Goal: Information Seeking & Learning: Learn about a topic

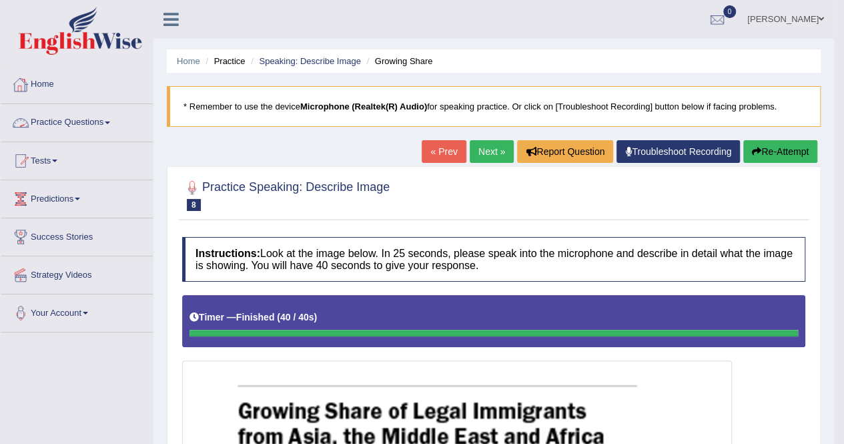
click at [112, 119] on link "Practice Questions" at bounding box center [77, 120] width 152 height 33
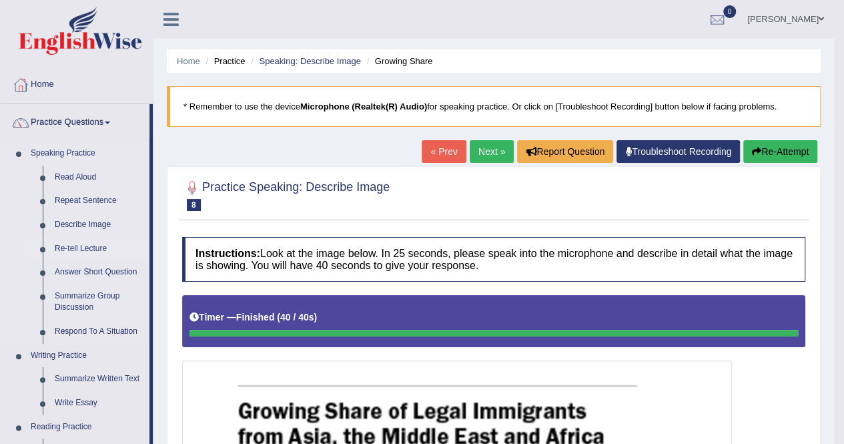
click at [77, 246] on link "Re-tell Lecture" at bounding box center [99, 249] width 101 height 24
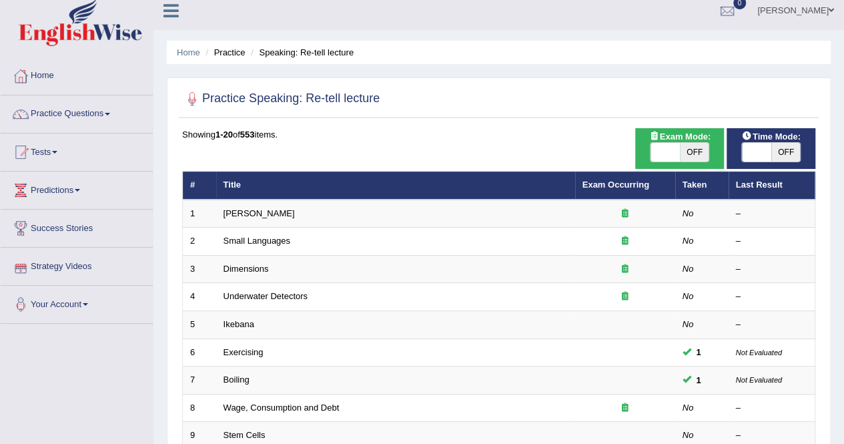
scroll to position [8, 0]
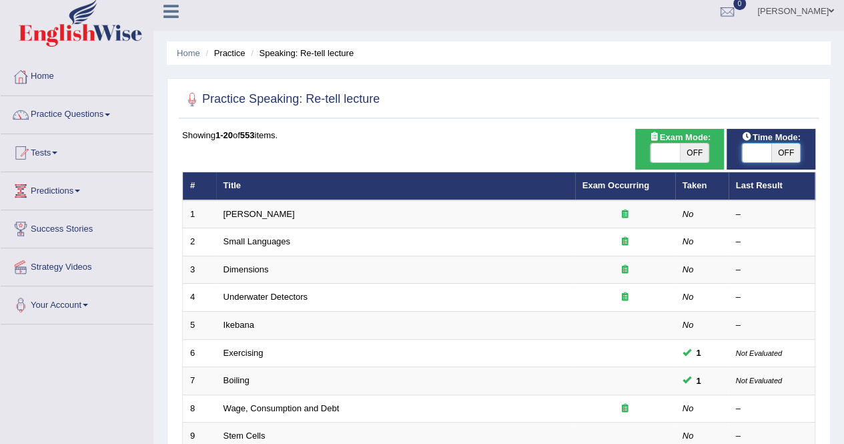
click at [763, 151] on span at bounding box center [756, 152] width 29 height 19
checkbox input "true"
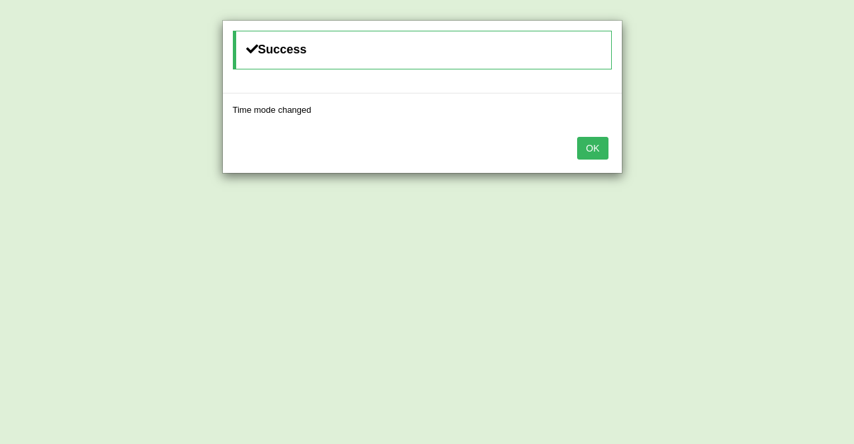
click at [592, 145] on button "OK" at bounding box center [592, 148] width 31 height 23
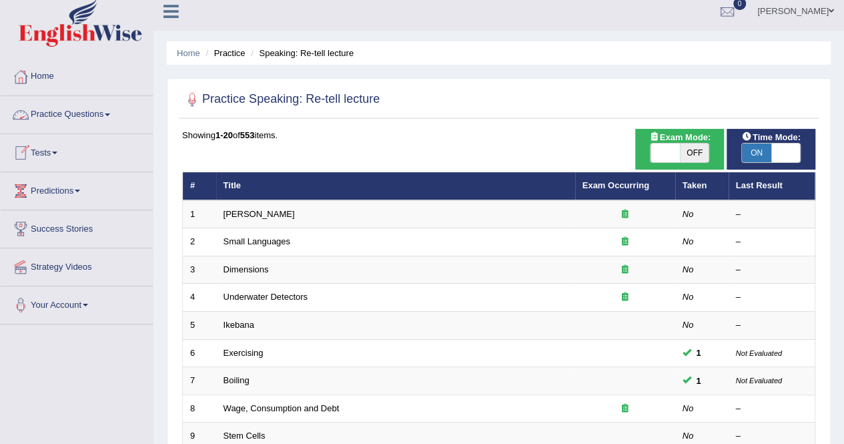
click at [107, 109] on link "Practice Questions" at bounding box center [77, 112] width 152 height 33
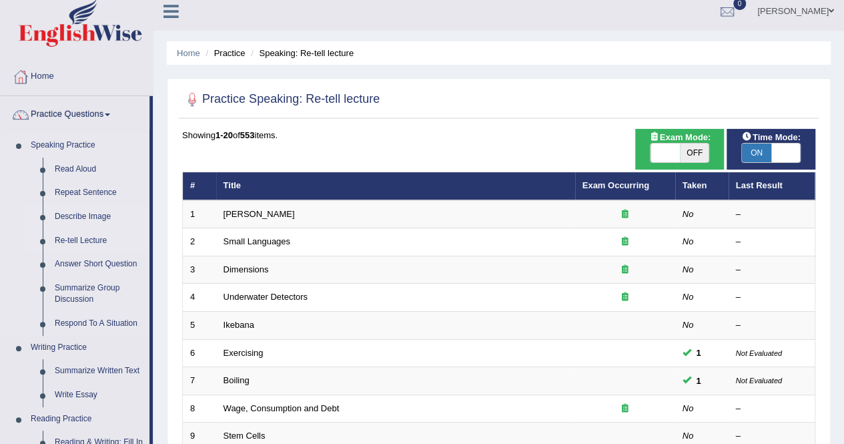
click at [77, 211] on link "Describe Image" at bounding box center [99, 217] width 101 height 24
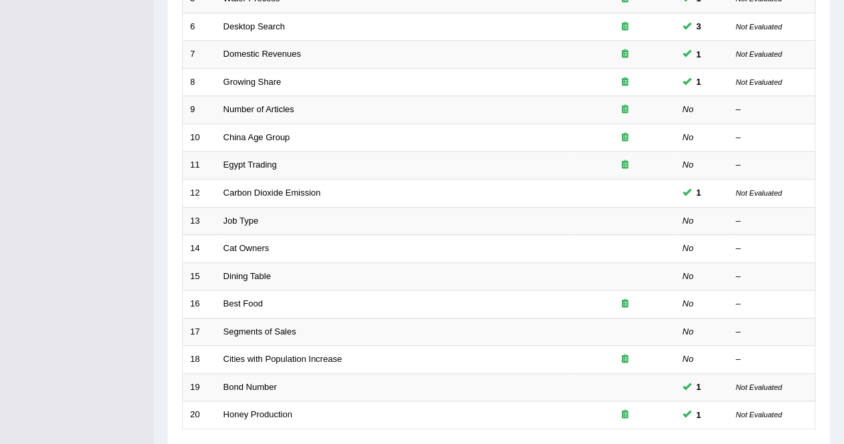
scroll to position [433, 0]
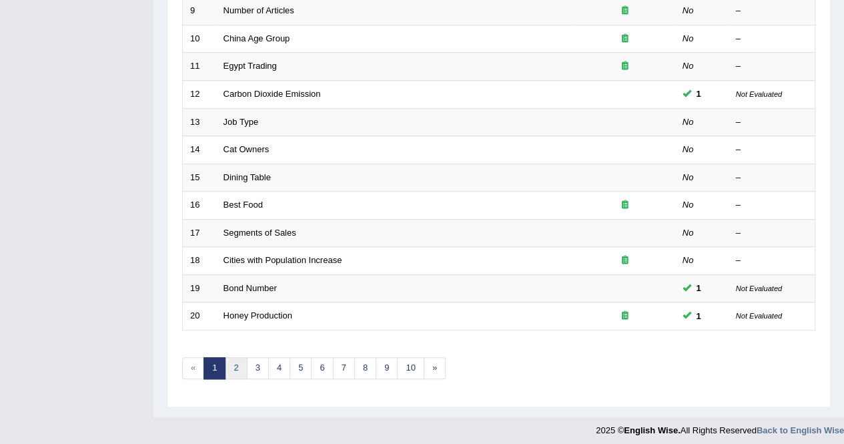
click at [236, 370] on link "2" at bounding box center [236, 368] width 22 height 22
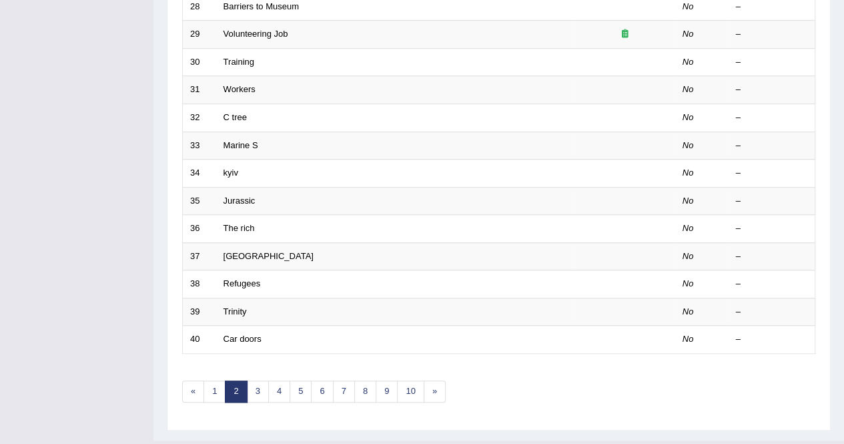
scroll to position [433, 0]
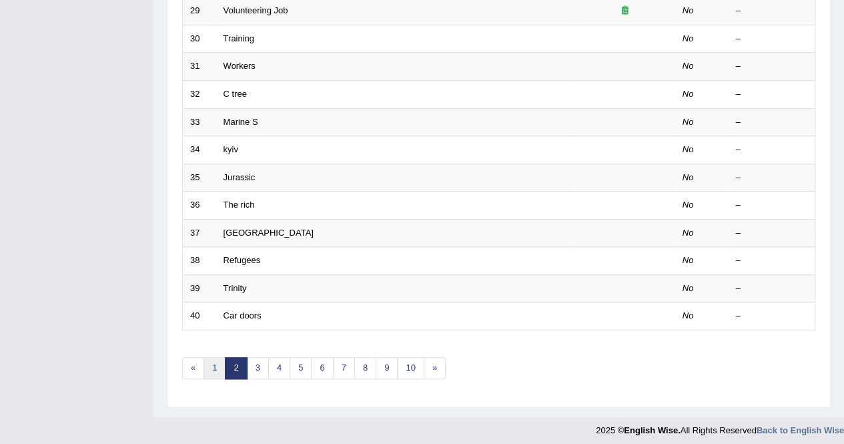
click at [211, 364] on link "1" at bounding box center [214, 368] width 22 height 22
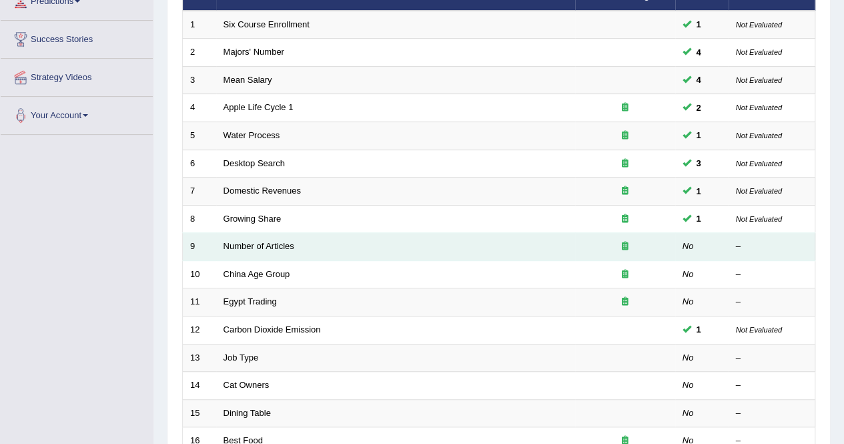
scroll to position [201, 0]
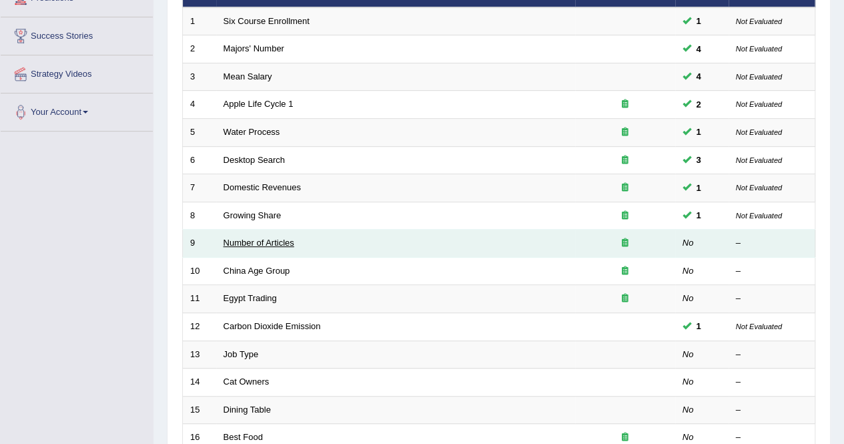
click at [248, 239] on link "Number of Articles" at bounding box center [259, 243] width 71 height 10
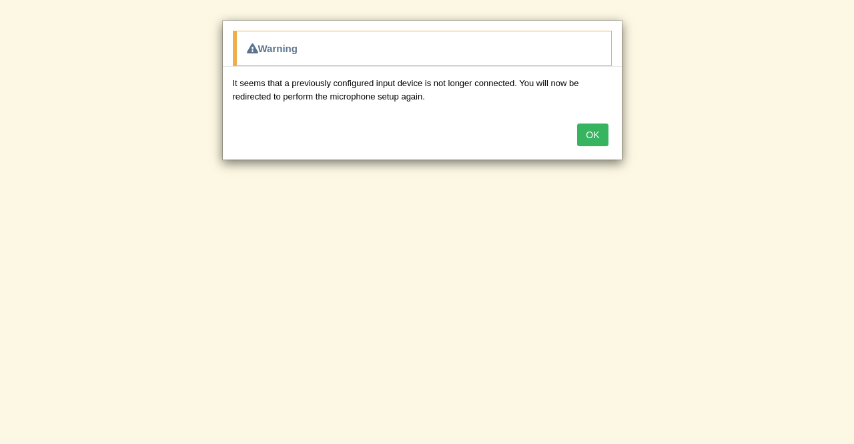
click at [603, 131] on button "OK" at bounding box center [592, 134] width 31 height 23
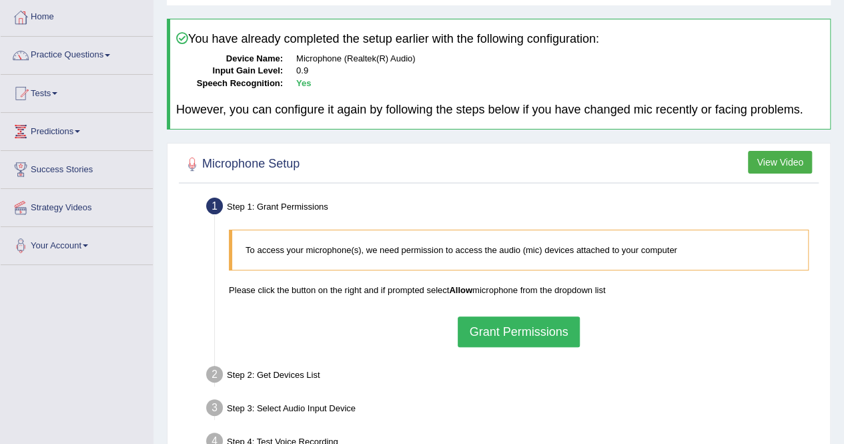
scroll to position [143, 0]
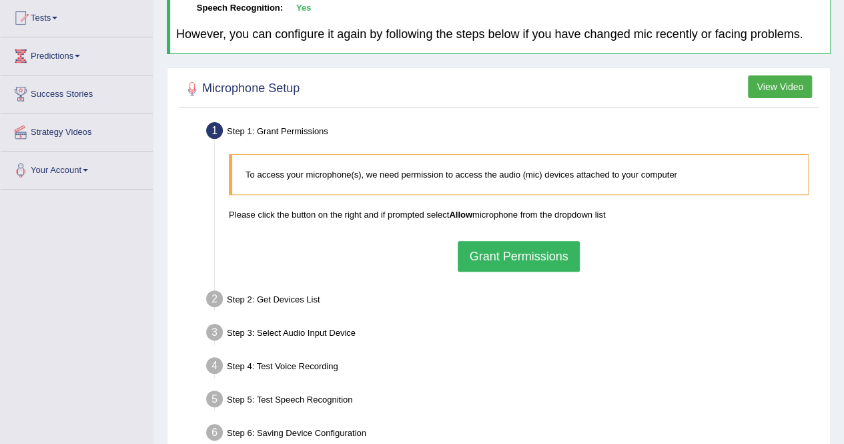
click at [488, 251] on button "Grant Permissions" at bounding box center [518, 256] width 121 height 31
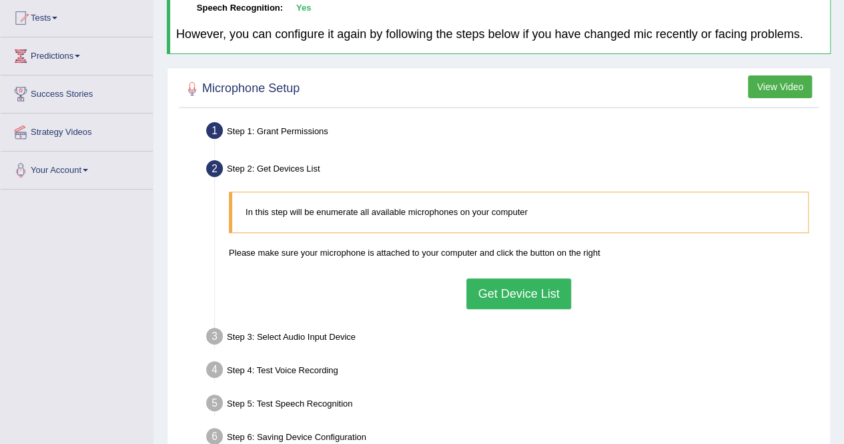
click at [526, 300] on button "Get Device List" at bounding box center [518, 293] width 104 height 31
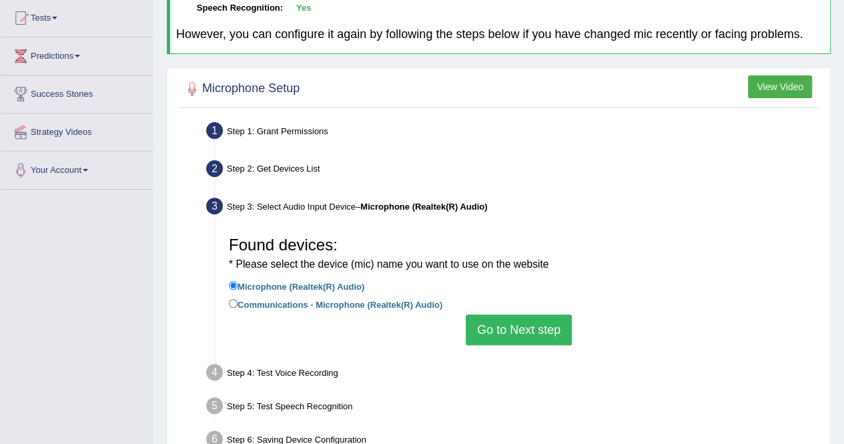
click at [518, 334] on button "Go to Next step" at bounding box center [519, 329] width 106 height 31
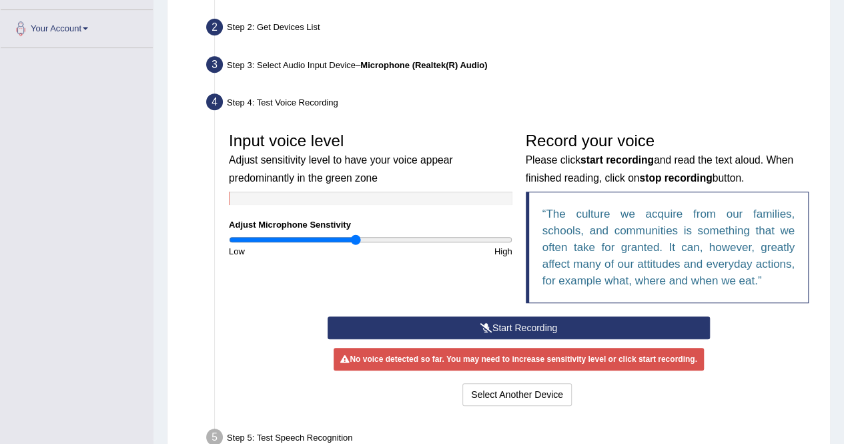
scroll to position [287, 0]
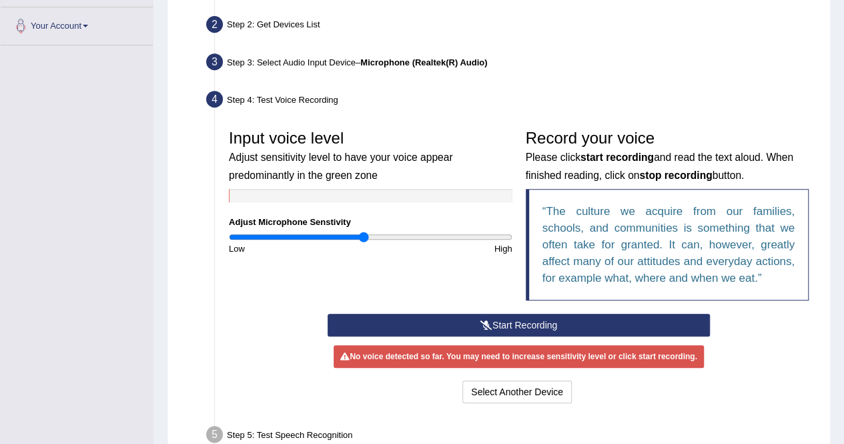
type input "0.96"
click at [363, 236] on input "range" at bounding box center [371, 237] width 284 height 11
click at [434, 314] on button "Start Recording" at bounding box center [519, 325] width 382 height 23
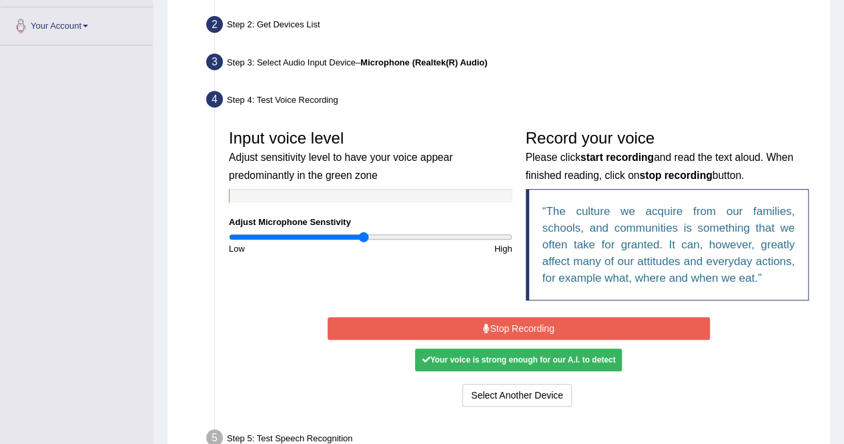
click at [434, 314] on div "Start Recording Stop Recording Note: Please listen to the recording till the en…" at bounding box center [519, 362] width 396 height 96
click at [468, 325] on button "Stop Recording" at bounding box center [519, 328] width 382 height 23
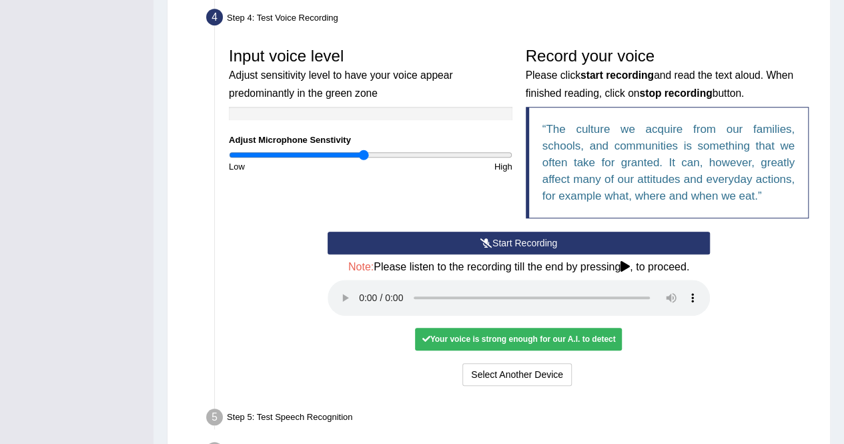
scroll to position [368, 0]
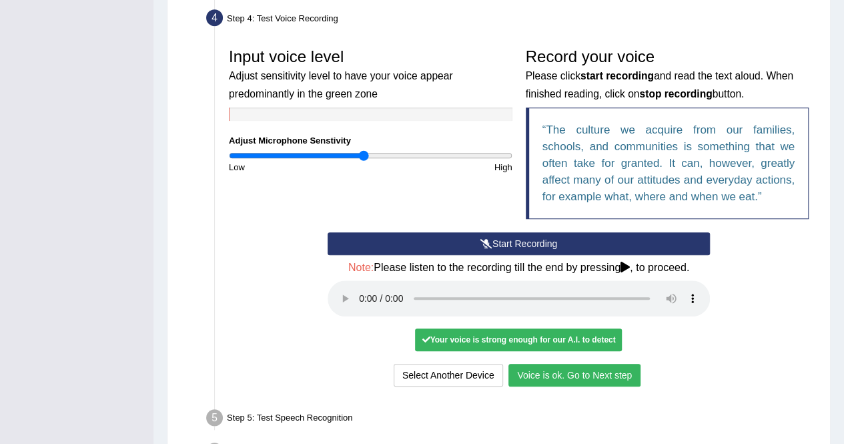
click at [550, 374] on button "Voice is ok. Go to Next step" at bounding box center [574, 375] width 132 height 23
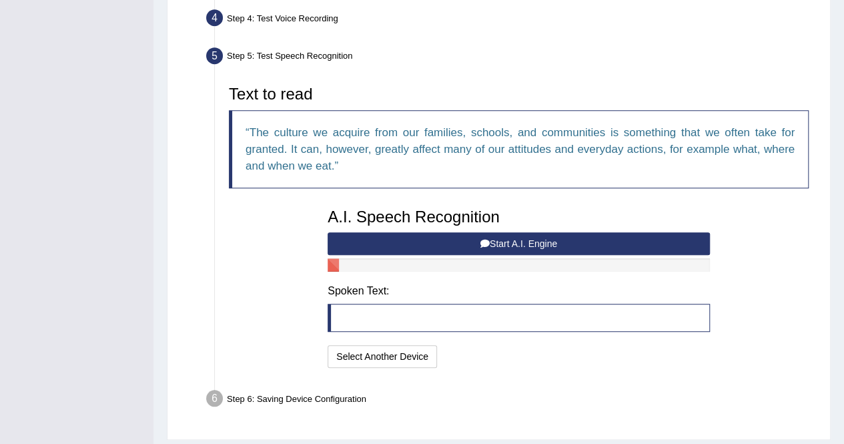
click at [440, 244] on button "Start A.I. Engine" at bounding box center [519, 243] width 382 height 23
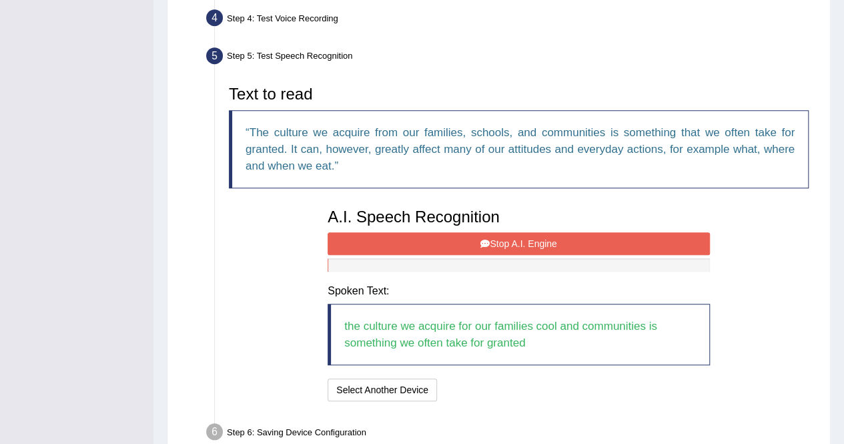
click at [406, 240] on button "Stop A.I. Engine" at bounding box center [519, 243] width 382 height 23
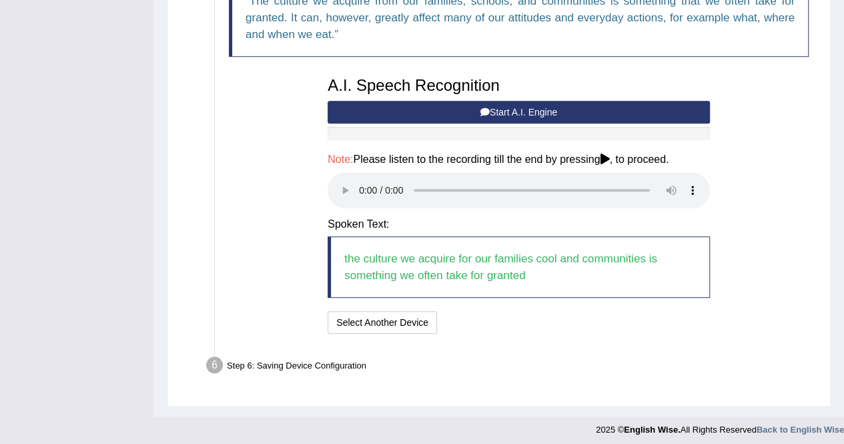
scroll to position [500, 0]
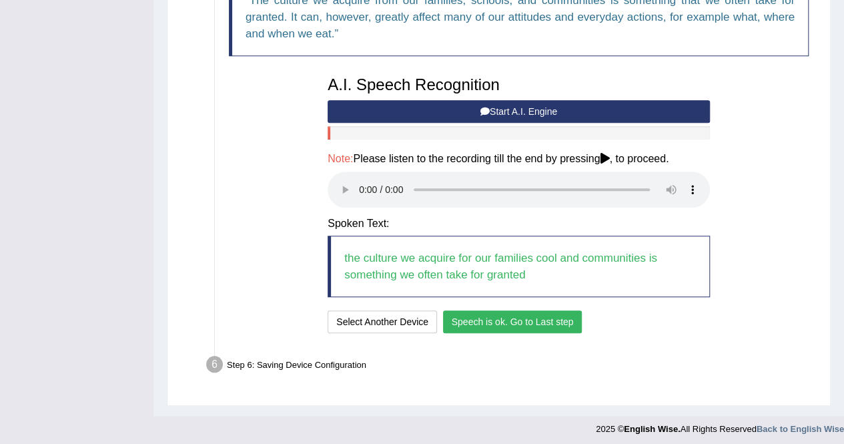
click at [465, 317] on button "Speech is ok. Go to Last step" at bounding box center [512, 321] width 139 height 23
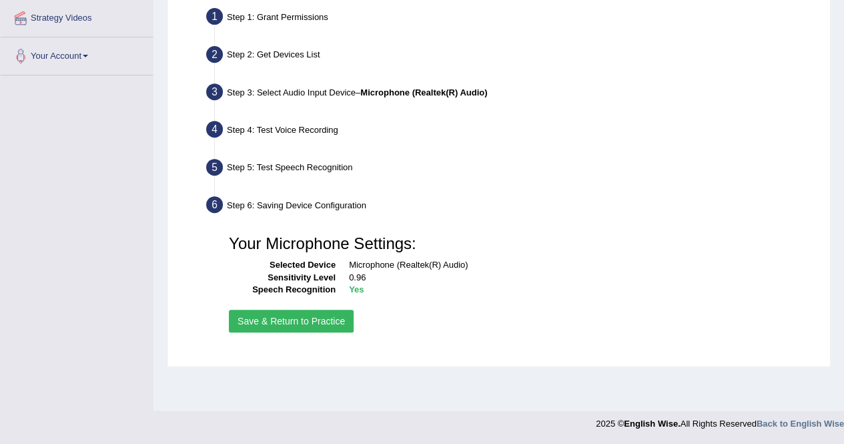
scroll to position [256, 0]
click at [308, 310] on button "Save & Return to Practice" at bounding box center [291, 321] width 125 height 23
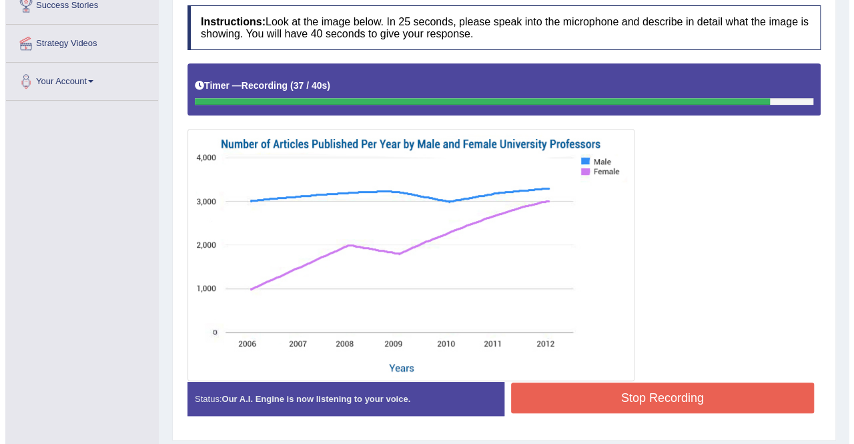
scroll to position [232, 0]
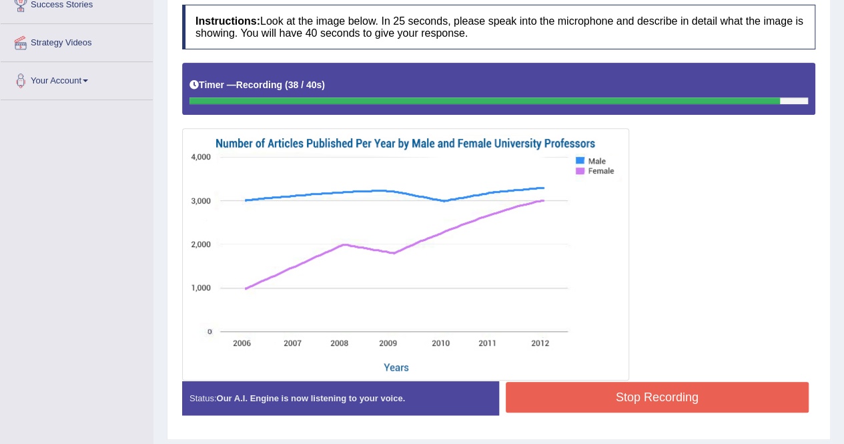
click at [564, 388] on button "Stop Recording" at bounding box center [658, 397] width 304 height 31
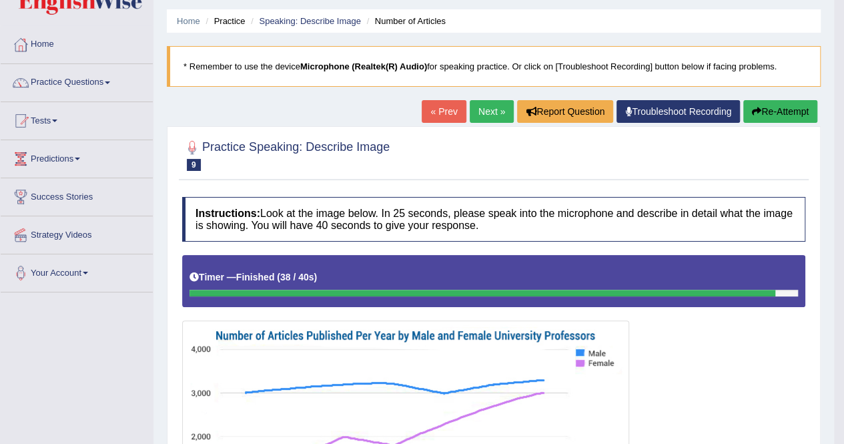
scroll to position [25, 0]
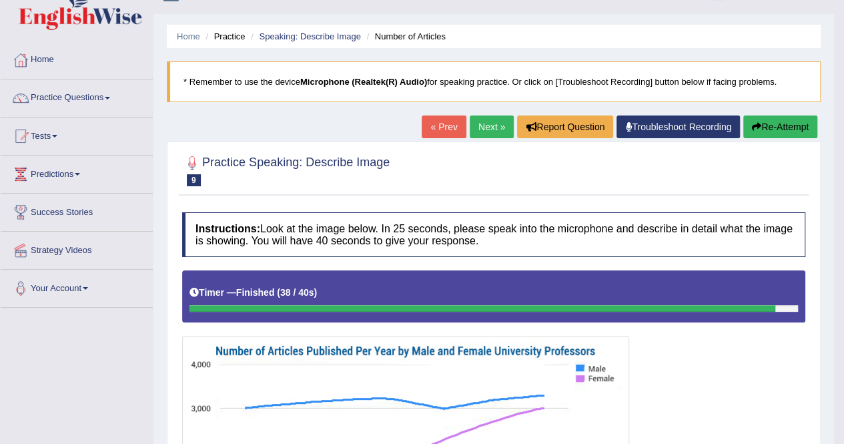
click at [476, 121] on link "Next »" at bounding box center [492, 126] width 44 height 23
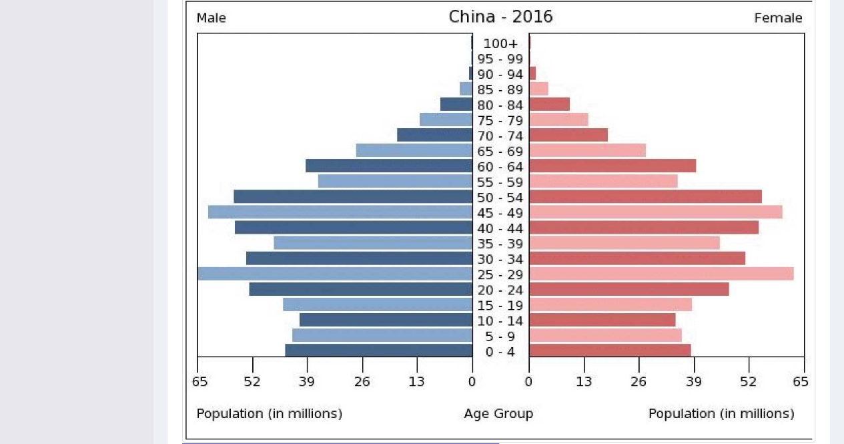
scroll to position [458, 0]
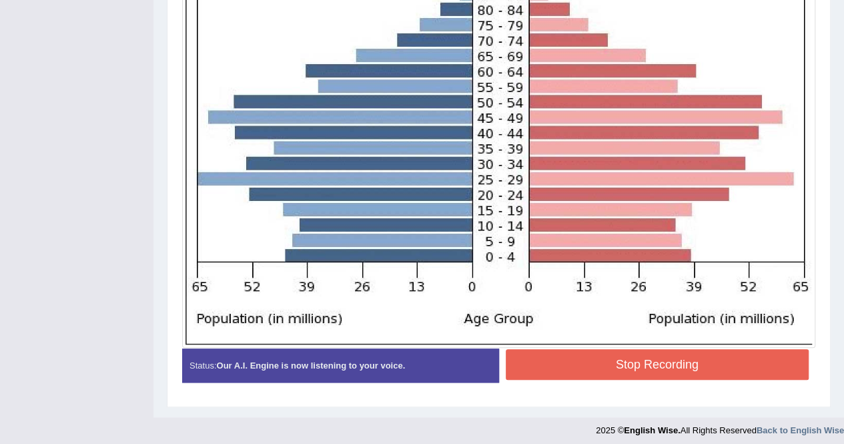
click at [618, 362] on button "Stop Recording" at bounding box center [658, 364] width 304 height 31
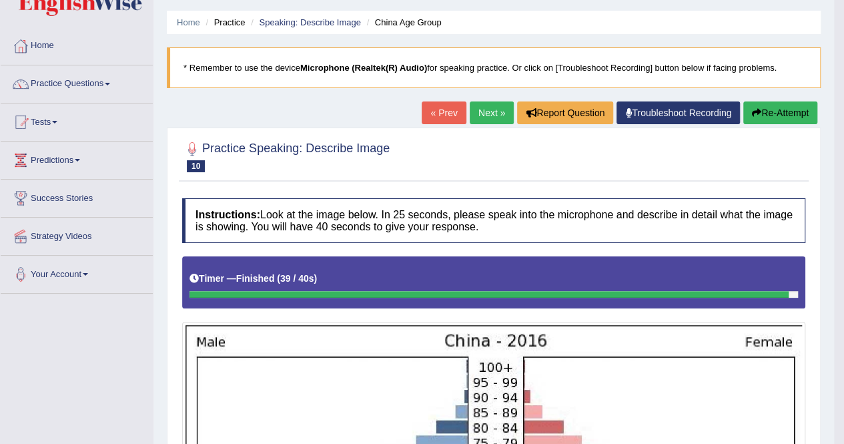
scroll to position [0, 0]
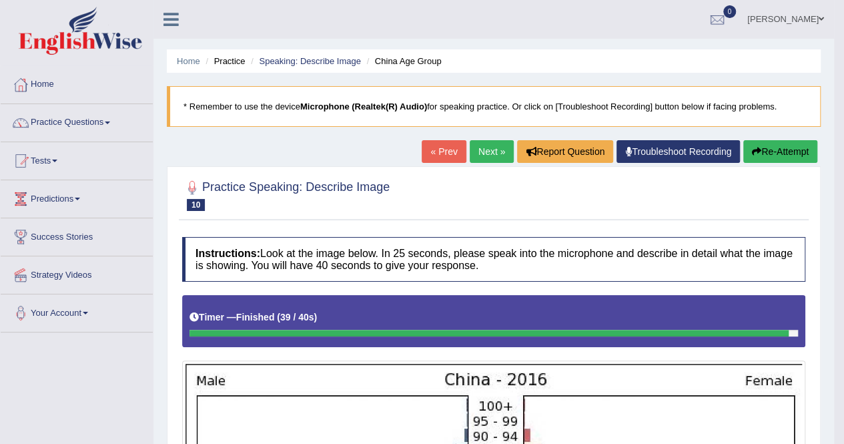
click at [470, 147] on link "Next »" at bounding box center [492, 151] width 44 height 23
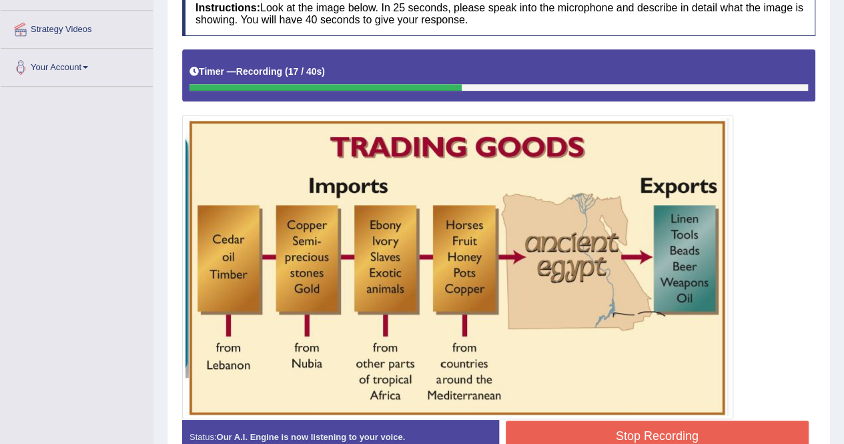
scroll to position [320, 0]
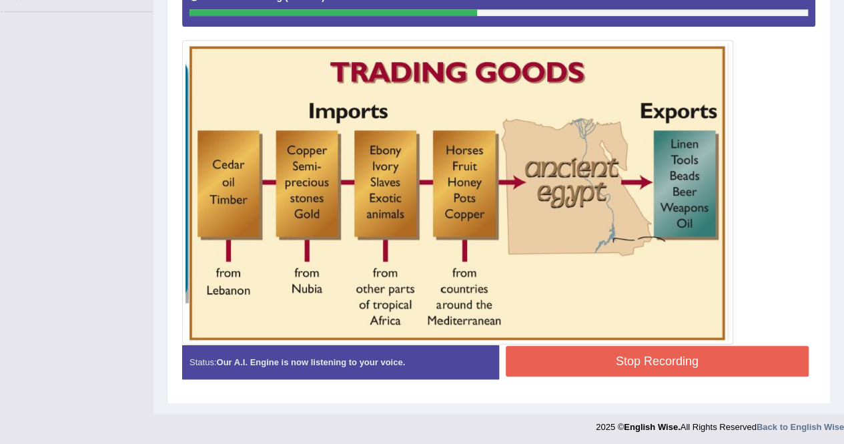
click at [566, 366] on button "Stop Recording" at bounding box center [658, 361] width 304 height 31
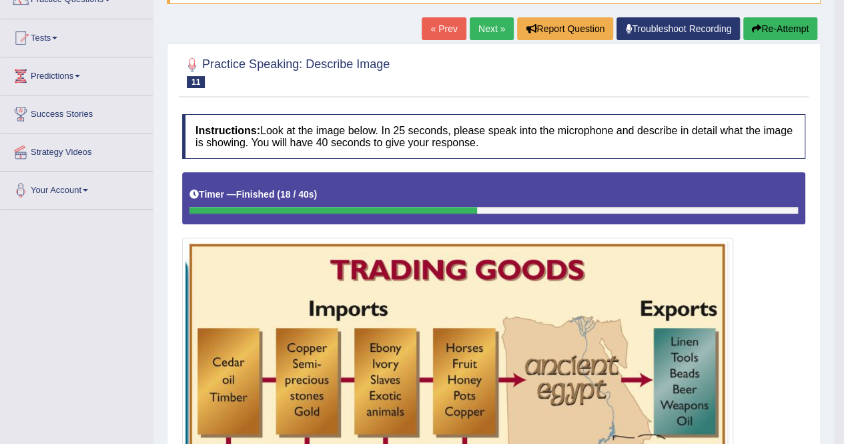
scroll to position [119, 0]
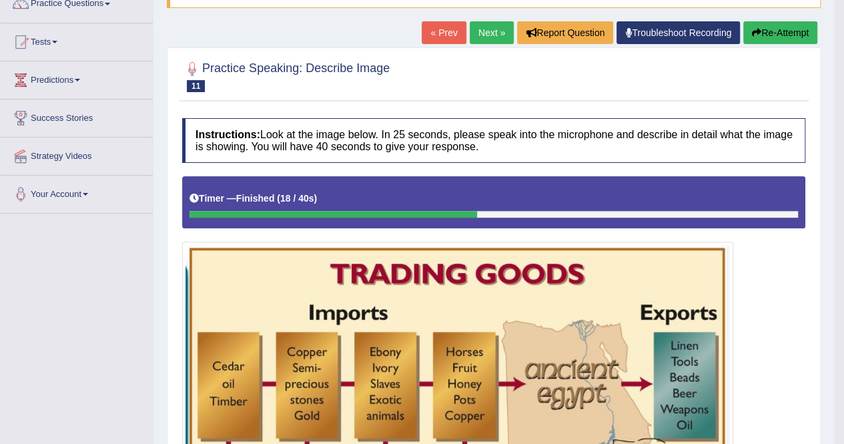
click at [755, 28] on icon "button" at bounding box center [756, 32] width 9 height 9
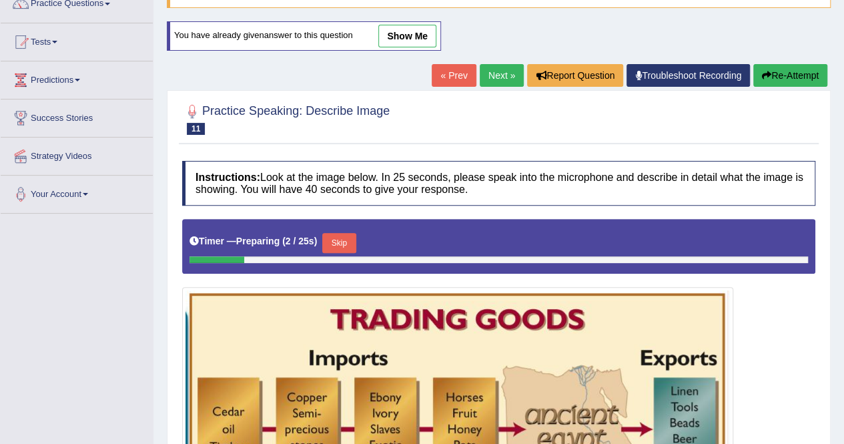
click at [339, 241] on button "Skip" at bounding box center [338, 243] width 33 height 20
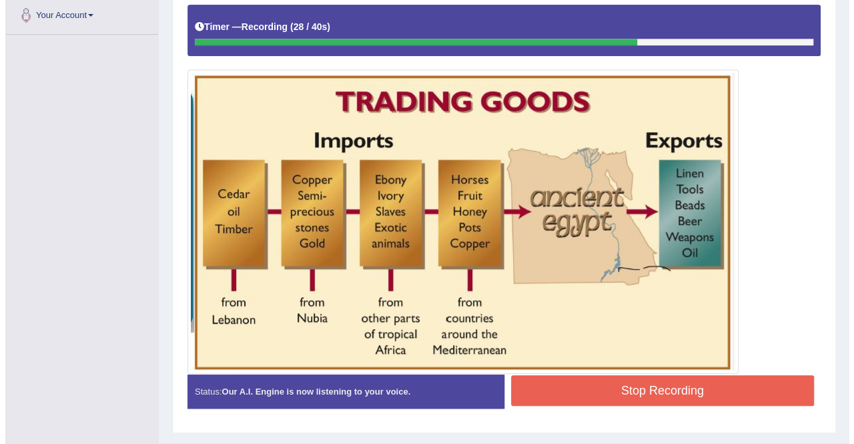
scroll to position [298, 0]
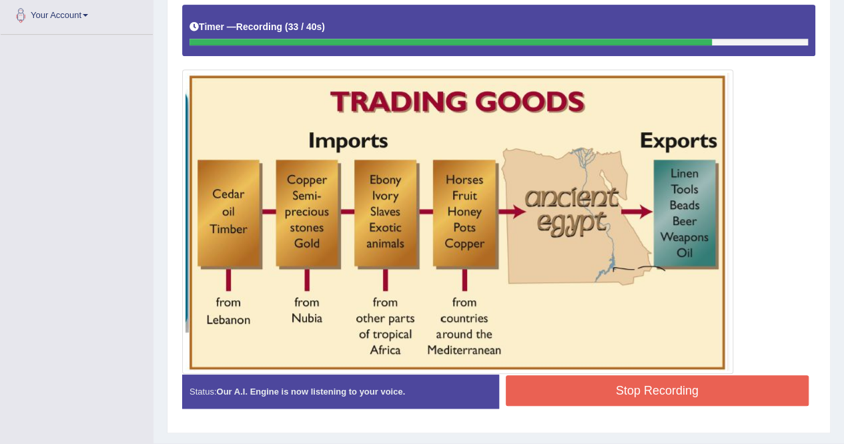
click at [550, 384] on button "Stop Recording" at bounding box center [658, 390] width 304 height 31
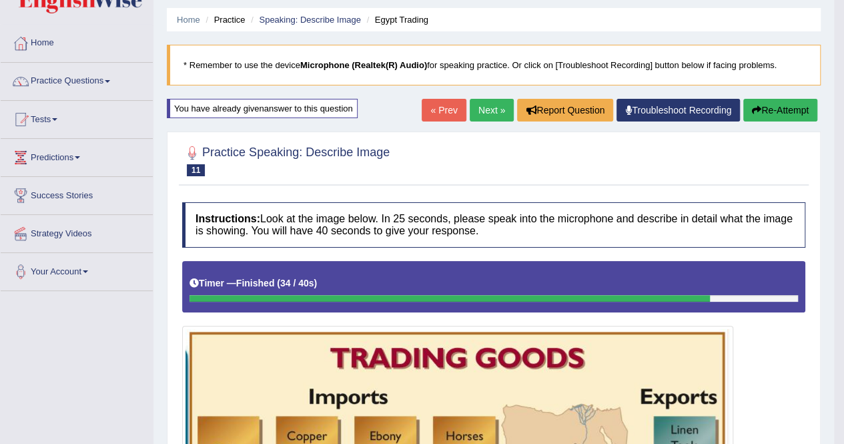
scroll to position [36, 0]
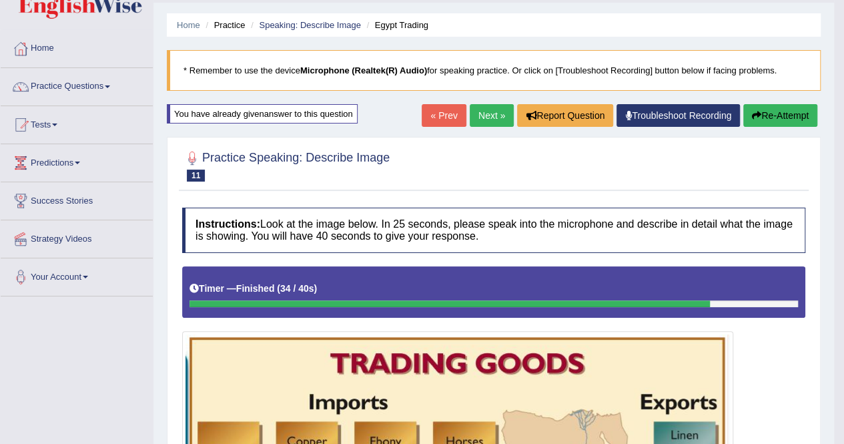
click at [490, 107] on link "Next »" at bounding box center [492, 115] width 44 height 23
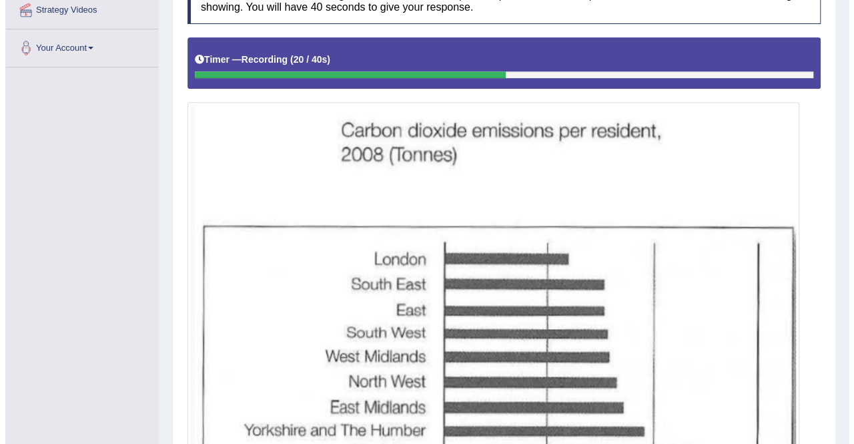
scroll to position [430, 0]
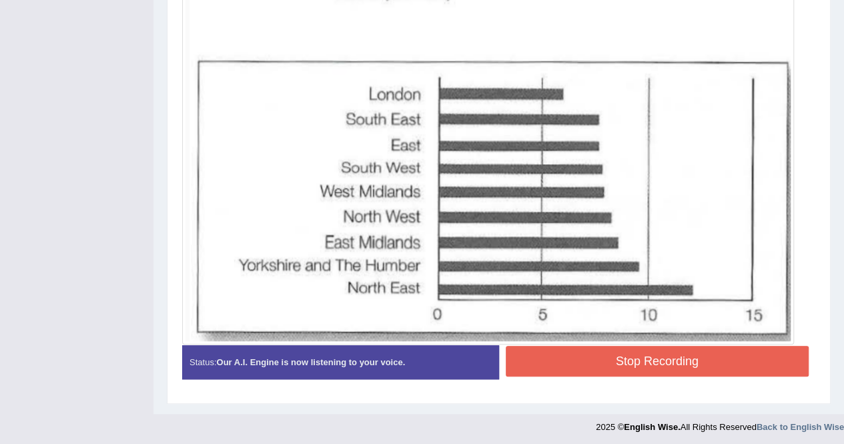
click at [528, 349] on button "Stop Recording" at bounding box center [658, 361] width 304 height 31
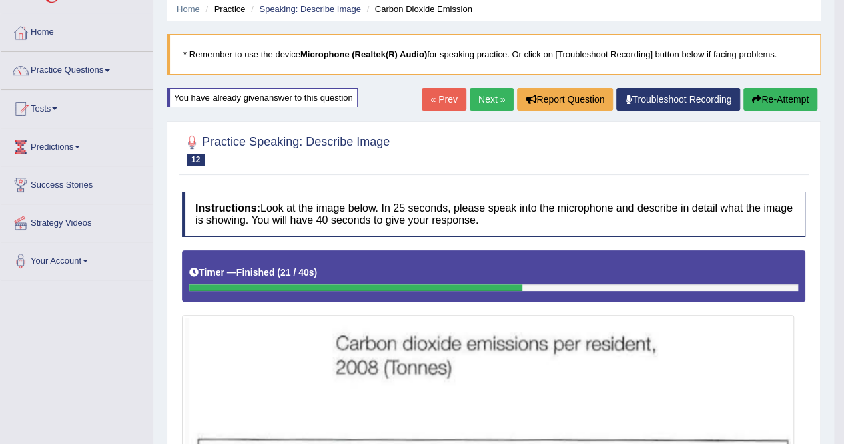
scroll to position [44, 0]
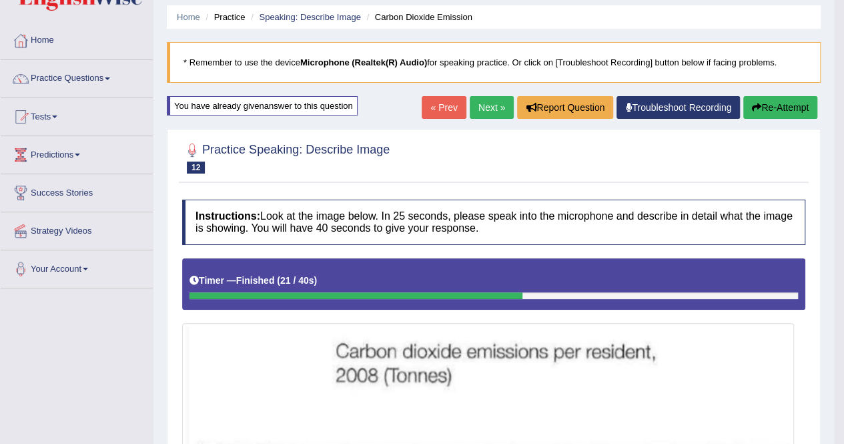
click at [486, 108] on link "Next »" at bounding box center [492, 107] width 44 height 23
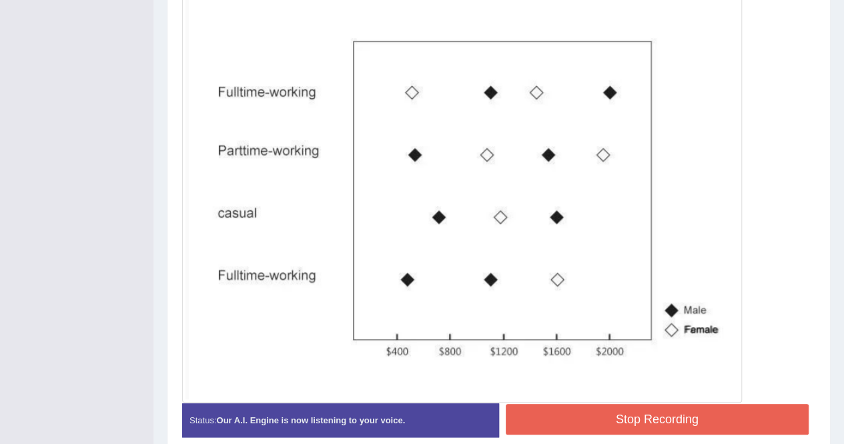
scroll to position [384, 0]
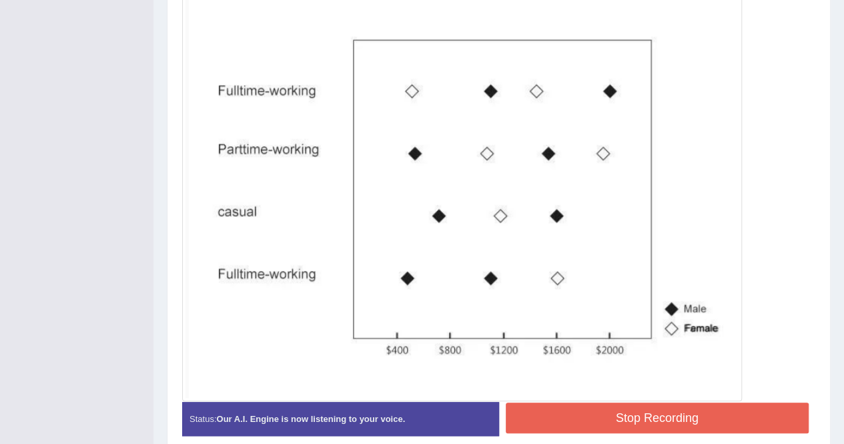
click at [525, 409] on button "Stop Recording" at bounding box center [658, 417] width 304 height 31
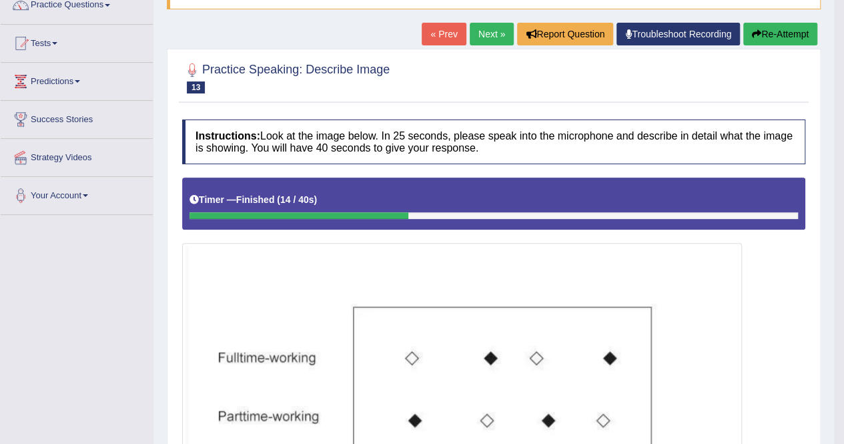
scroll to position [105, 0]
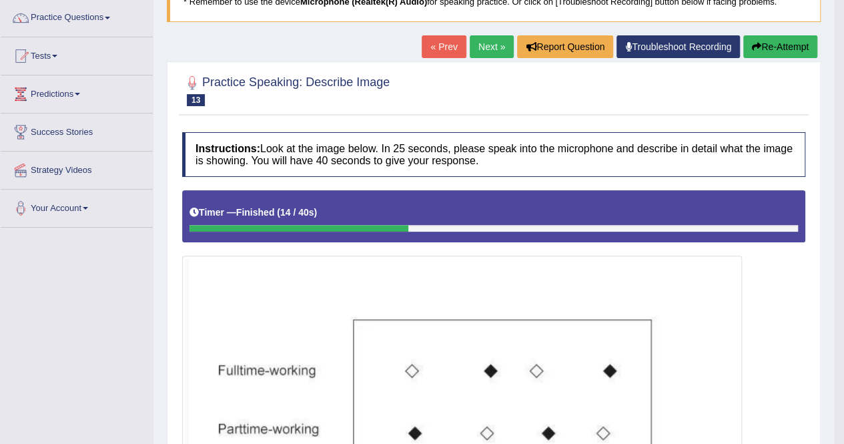
click at [801, 43] on button "Re-Attempt" at bounding box center [780, 46] width 74 height 23
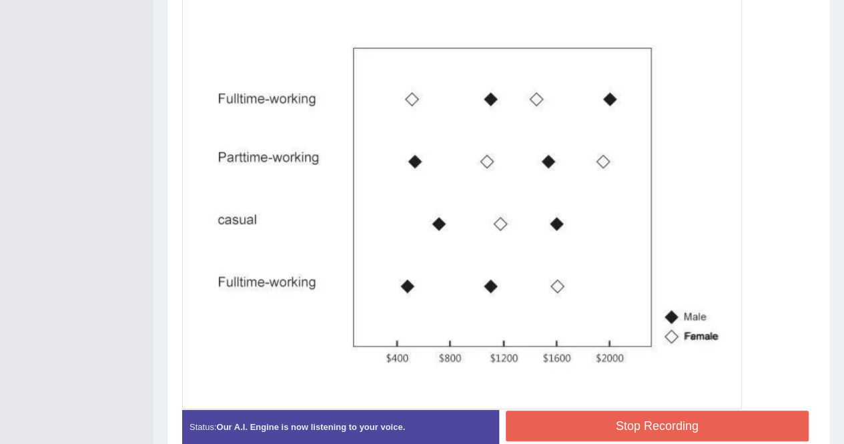
scroll to position [382, 0]
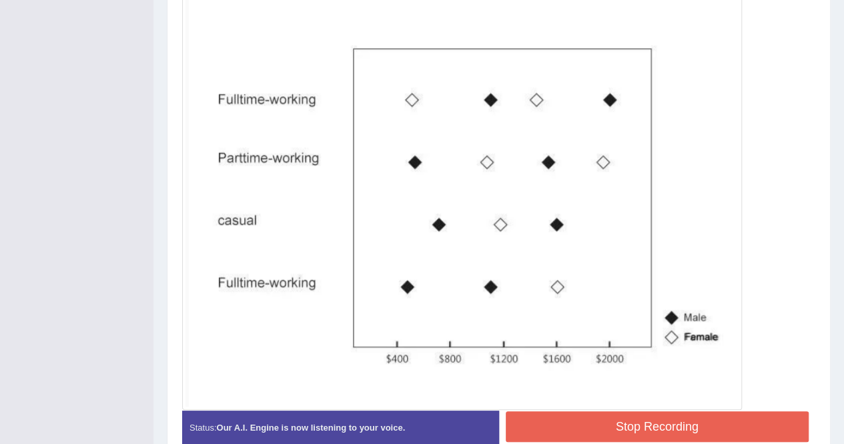
click at [558, 417] on button "Stop Recording" at bounding box center [658, 426] width 304 height 31
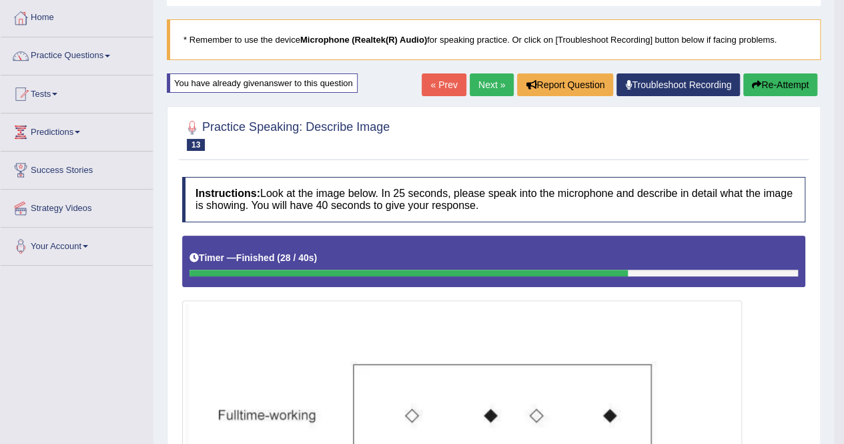
scroll to position [0, 0]
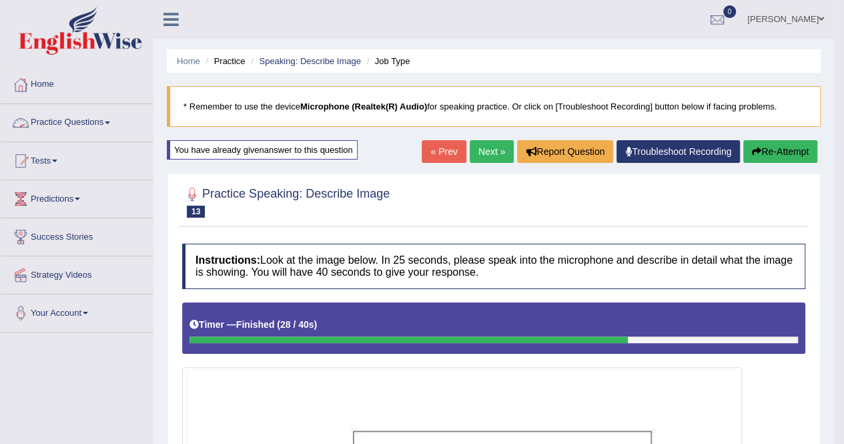
click at [110, 121] on span at bounding box center [107, 122] width 5 height 3
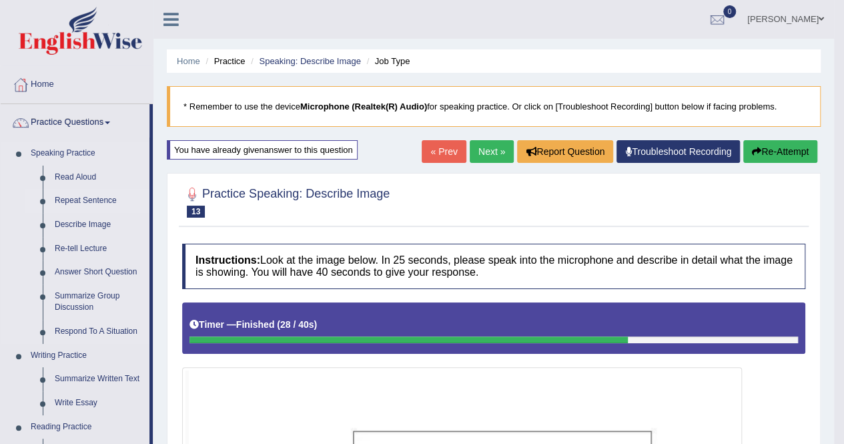
click at [91, 195] on link "Repeat Sentence" at bounding box center [99, 201] width 101 height 24
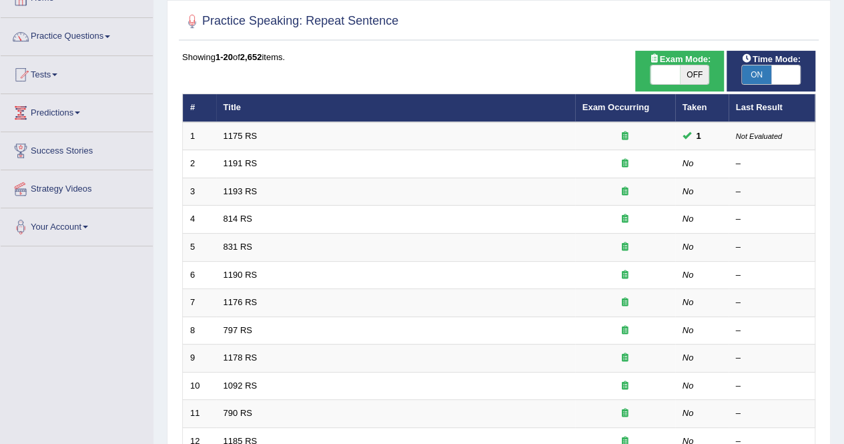
scroll to position [85, 0]
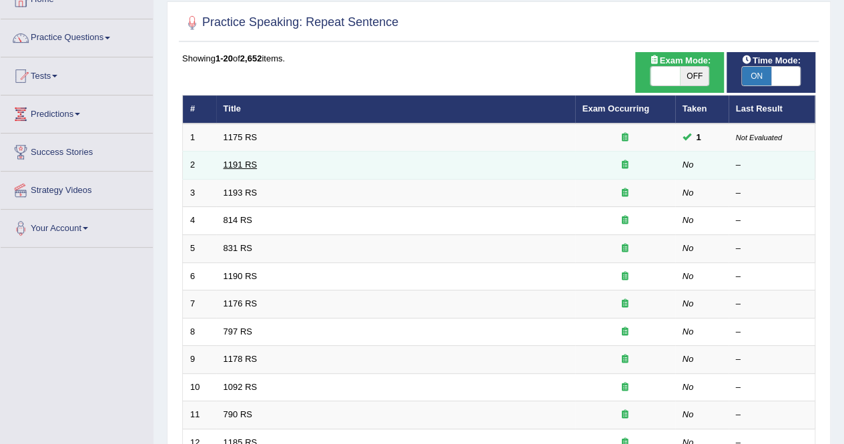
click at [234, 162] on link "1191 RS" at bounding box center [241, 164] width 34 height 10
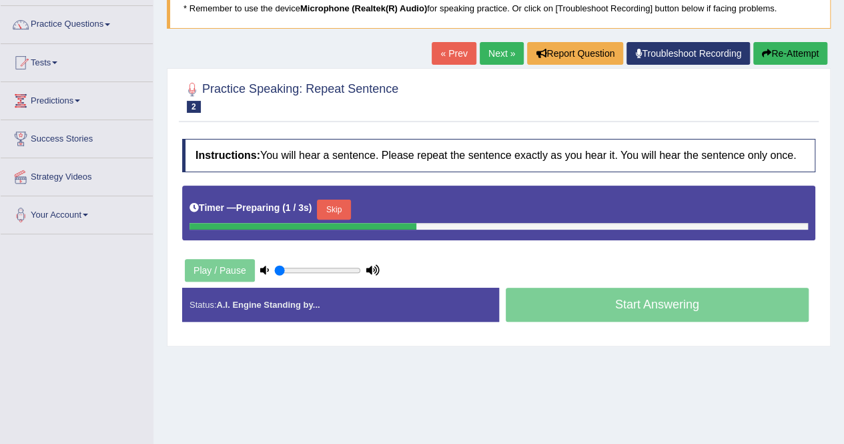
scroll to position [99, 0]
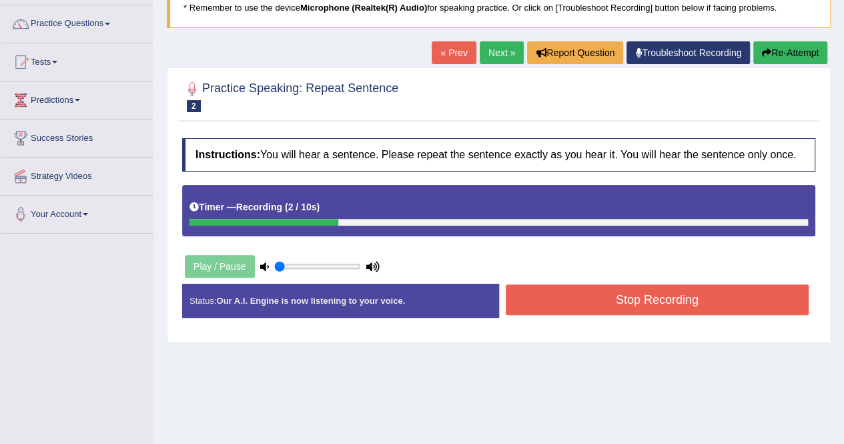
click at [526, 283] on div "Created with Highcharts 7.1.2 Great Too slow Too fast Time Speech pace meter: 0…" at bounding box center [661, 283] width 324 height 1
click at [527, 284] on button "Stop Recording" at bounding box center [658, 299] width 304 height 31
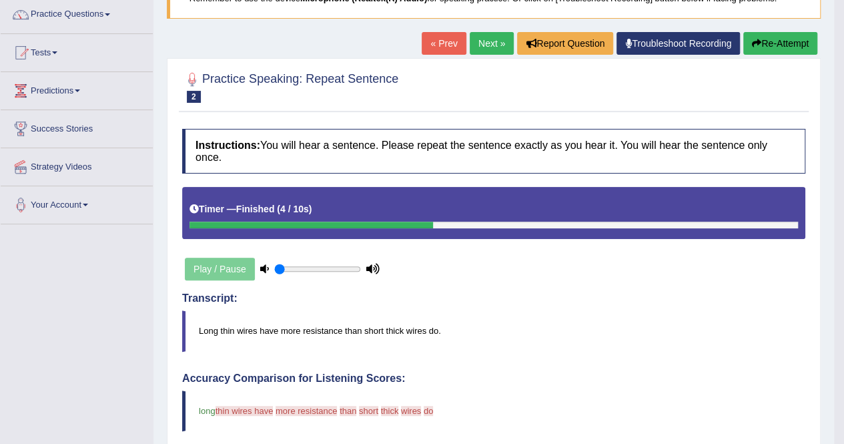
scroll to position [107, 0]
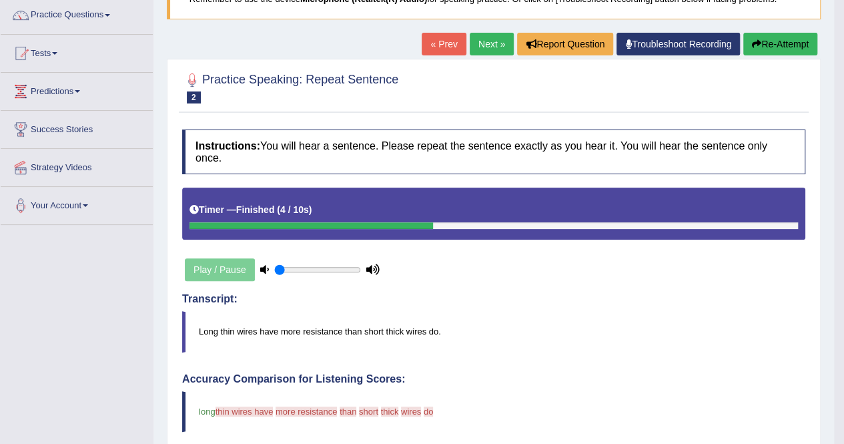
click at [770, 40] on button "Re-Attempt" at bounding box center [780, 44] width 74 height 23
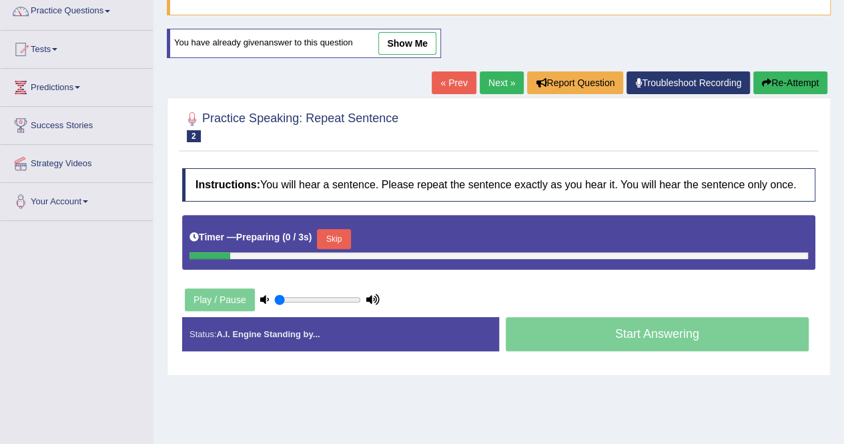
scroll to position [111, 0]
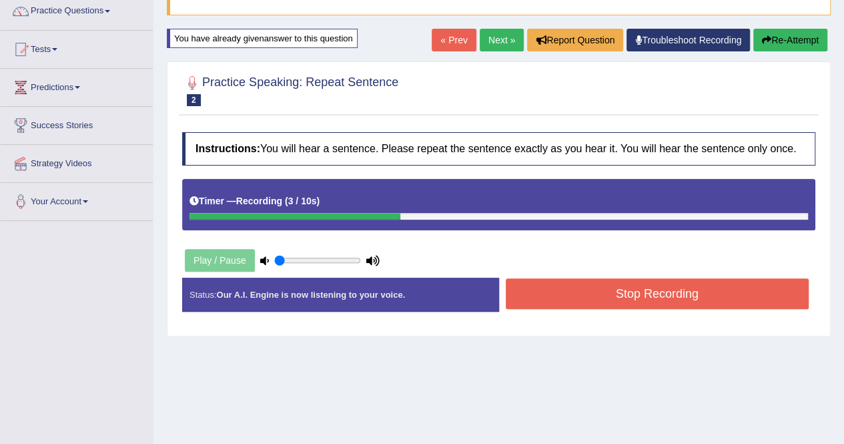
click at [532, 294] on button "Stop Recording" at bounding box center [658, 293] width 304 height 31
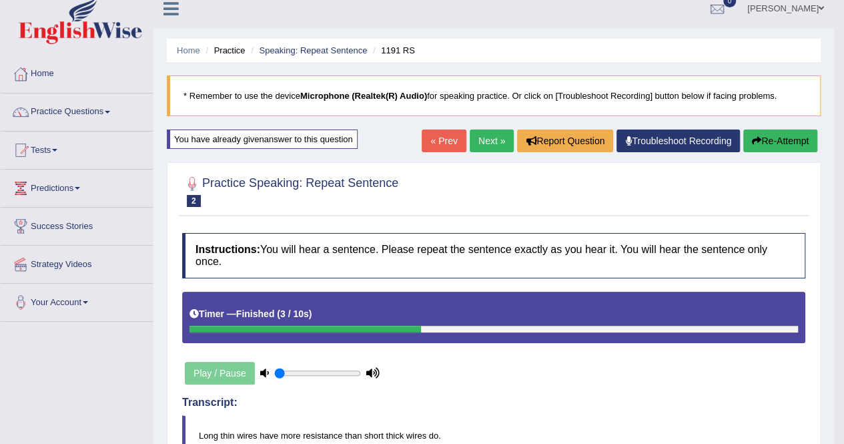
scroll to position [3, 0]
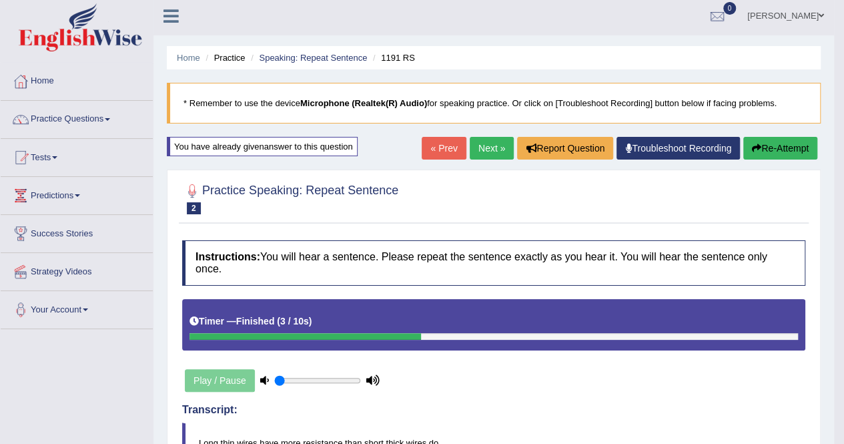
click at [482, 149] on link "Next »" at bounding box center [492, 148] width 44 height 23
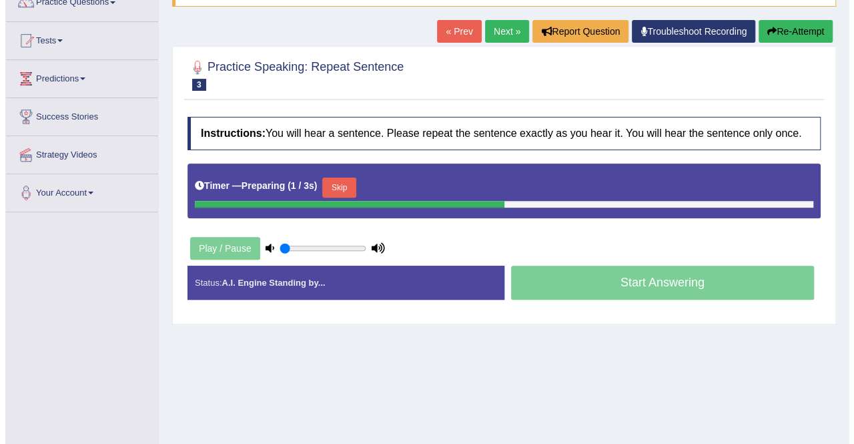
scroll to position [102, 0]
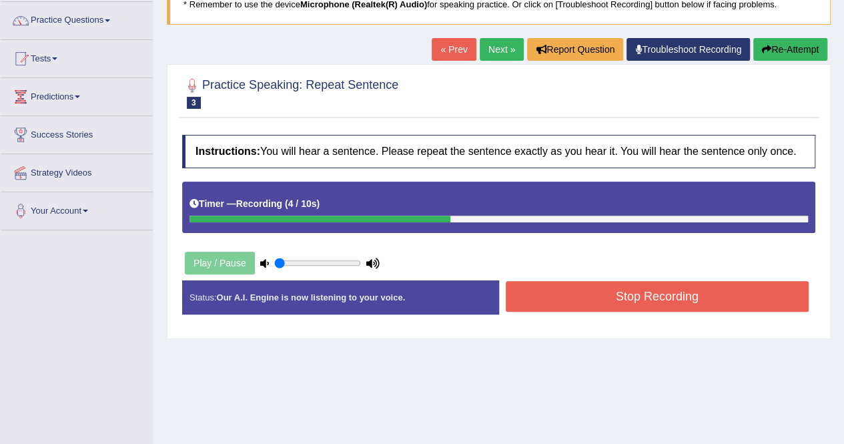
click at [530, 282] on button "Stop Recording" at bounding box center [658, 296] width 304 height 31
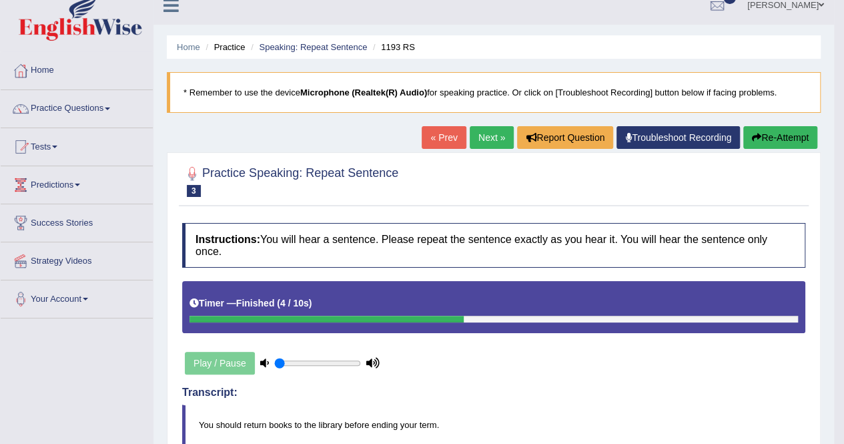
scroll to position [0, 0]
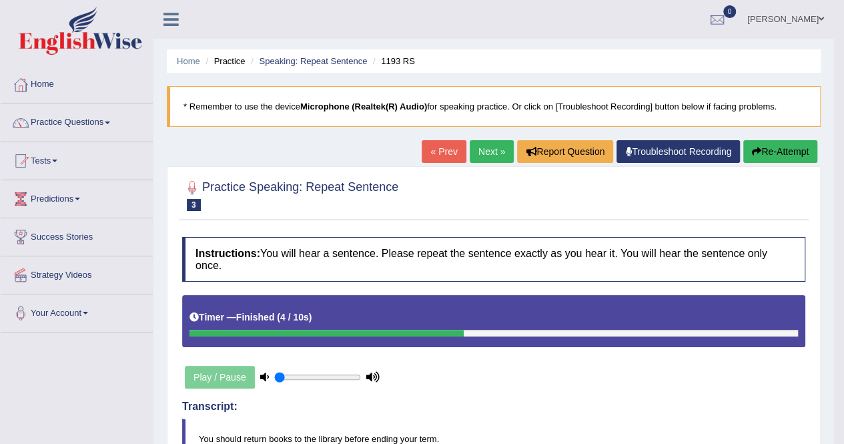
click at [488, 143] on link "Next »" at bounding box center [492, 151] width 44 height 23
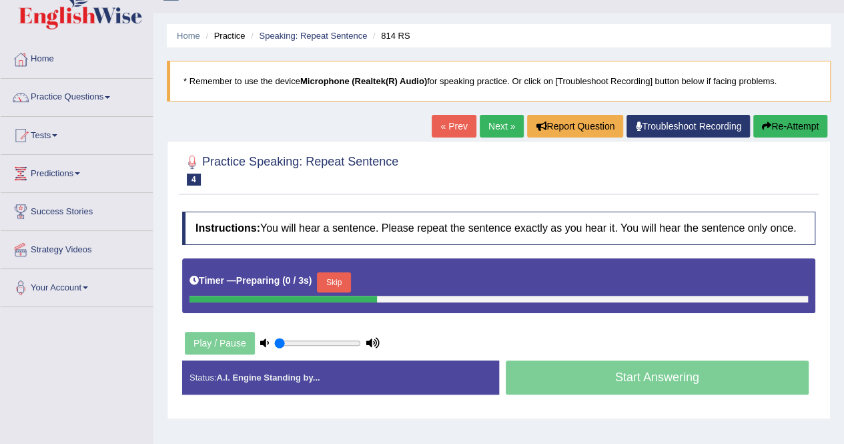
scroll to position [27, 0]
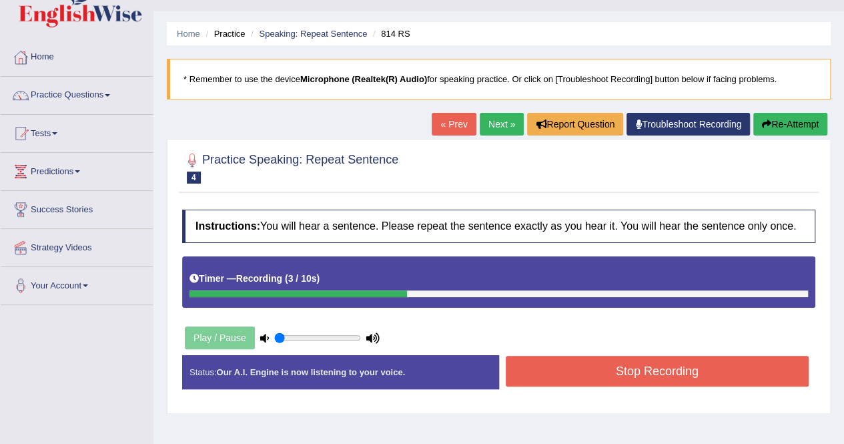
click at [561, 358] on button "Stop Recording" at bounding box center [658, 371] width 304 height 31
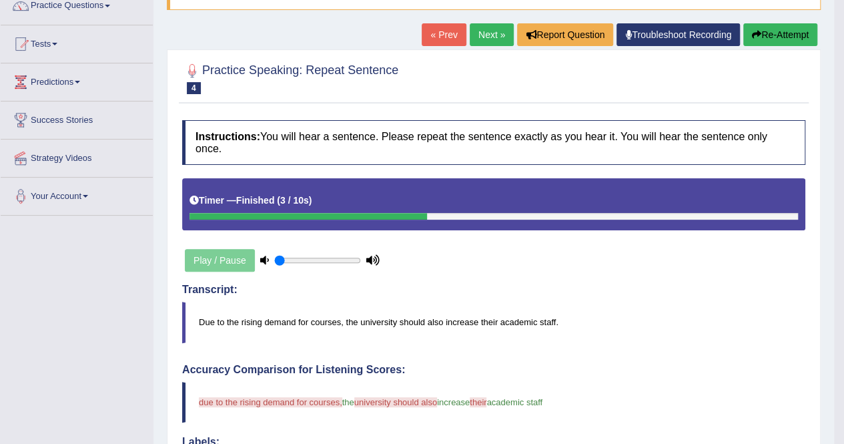
scroll to position [74, 0]
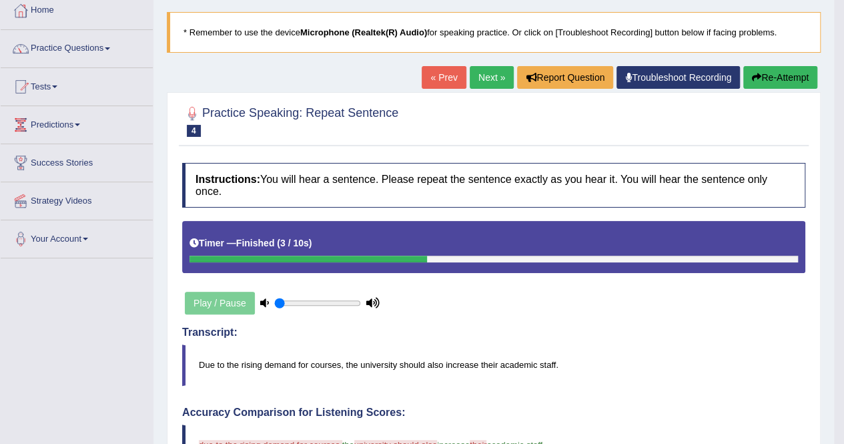
click at [484, 66] on link "Next »" at bounding box center [492, 77] width 44 height 23
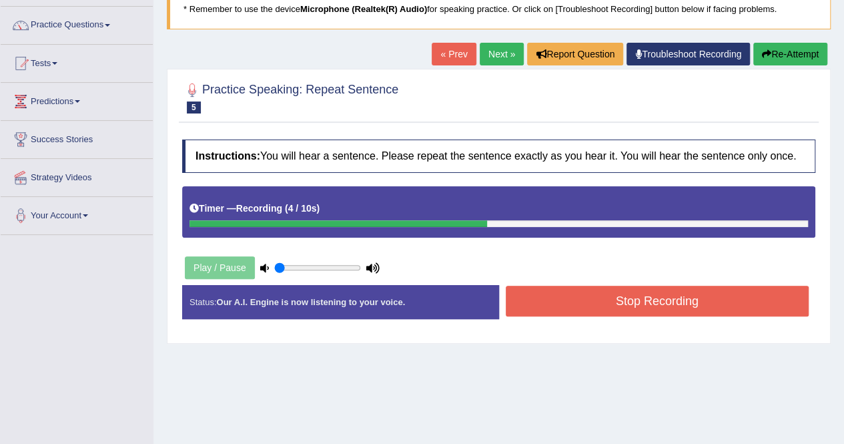
click at [538, 286] on button "Stop Recording" at bounding box center [658, 301] width 304 height 31
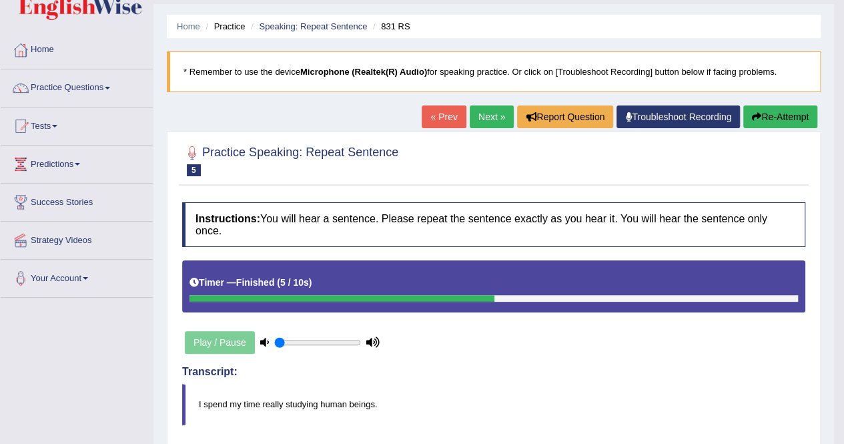
scroll to position [34, 0]
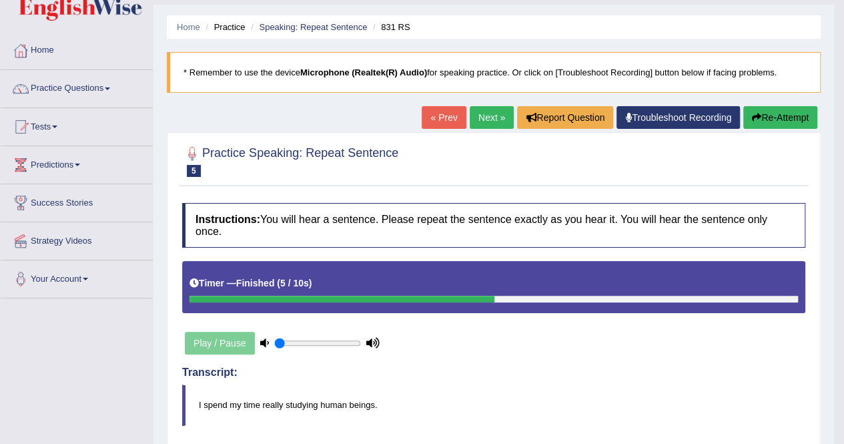
click at [489, 119] on link "Next »" at bounding box center [492, 117] width 44 height 23
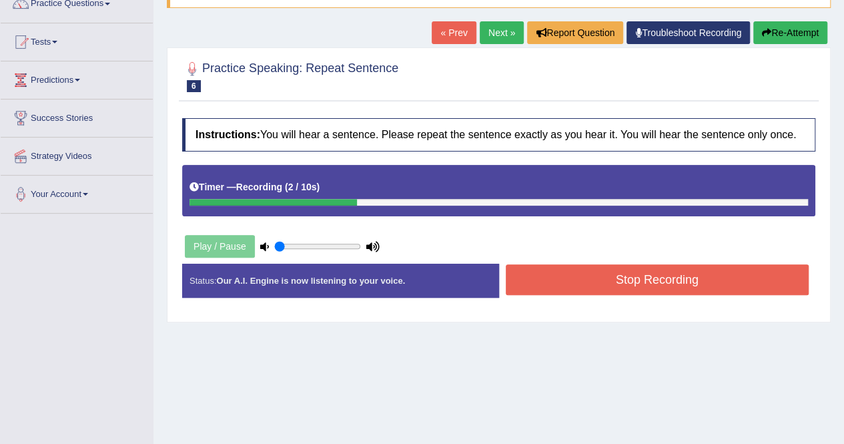
click at [547, 278] on button "Stop Recording" at bounding box center [658, 279] width 304 height 31
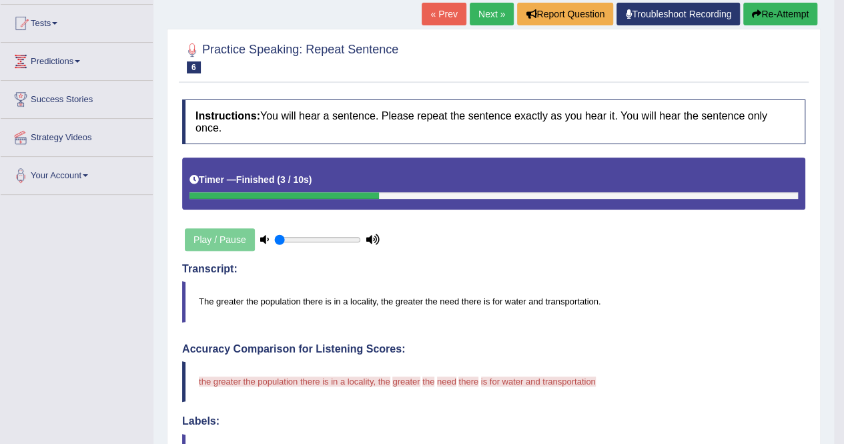
scroll to position [137, 0]
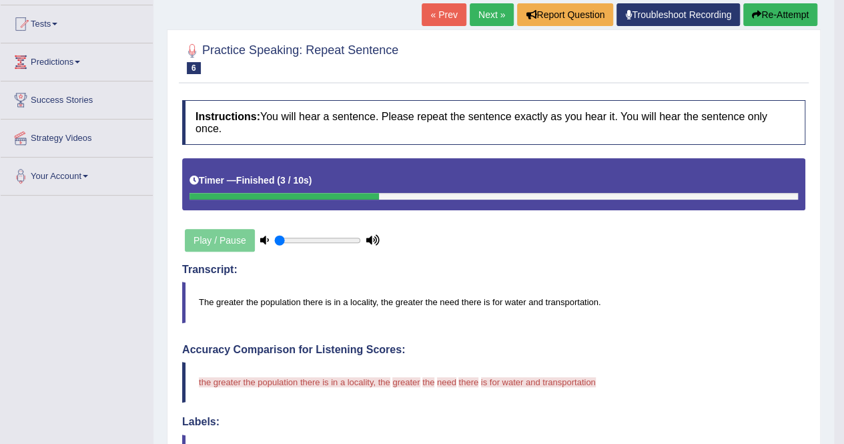
click at [763, 15] on button "Re-Attempt" at bounding box center [780, 14] width 74 height 23
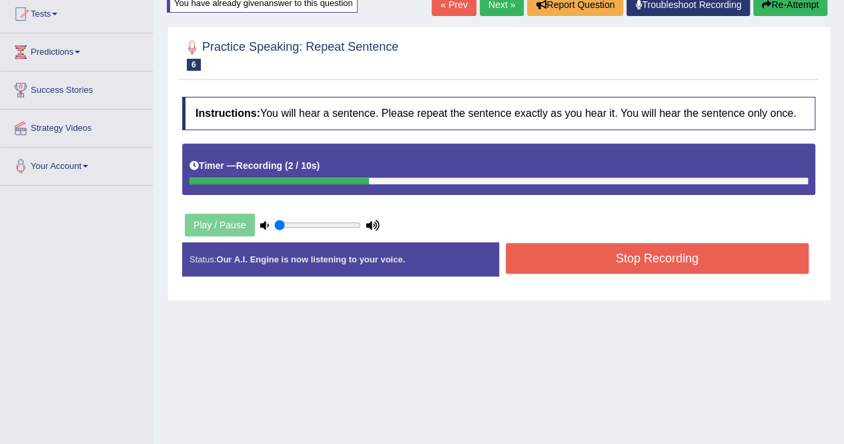
click at [527, 243] on button "Stop Recording" at bounding box center [658, 258] width 304 height 31
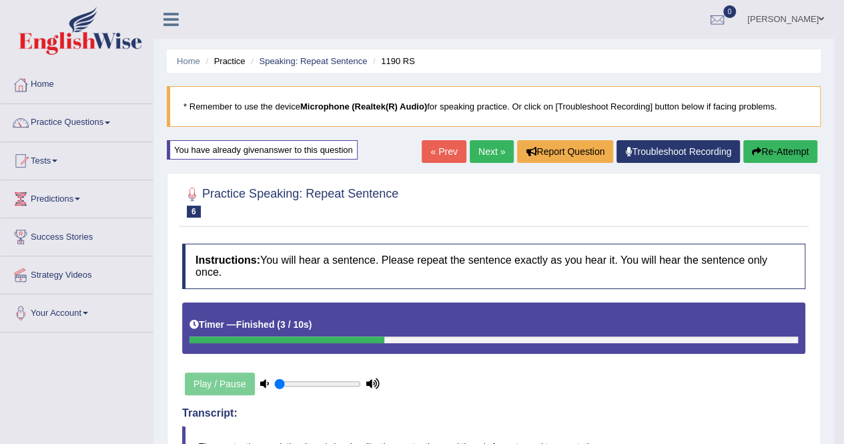
click at [486, 140] on link "Next »" at bounding box center [492, 151] width 44 height 23
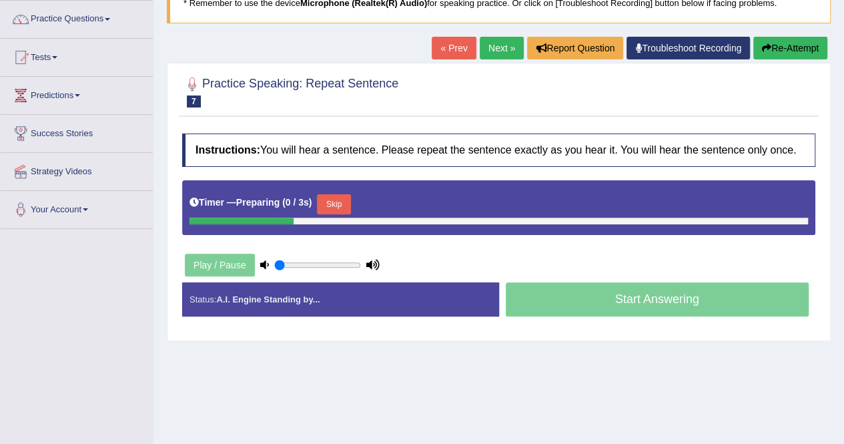
scroll to position [105, 0]
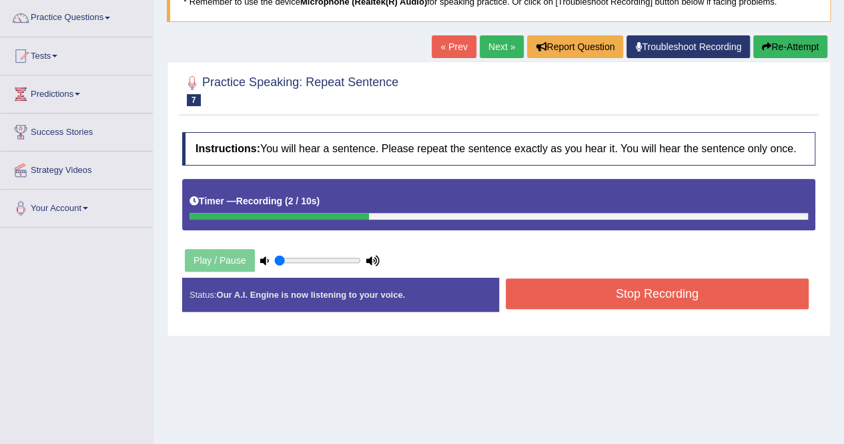
click at [530, 280] on button "Stop Recording" at bounding box center [658, 293] width 304 height 31
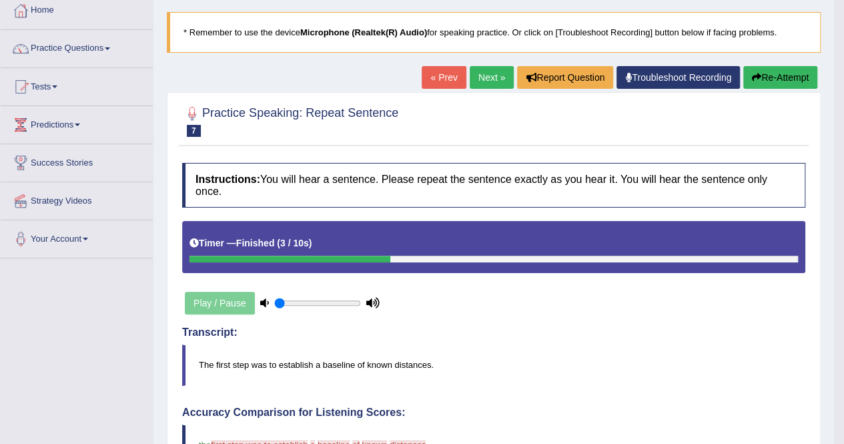
scroll to position [70, 0]
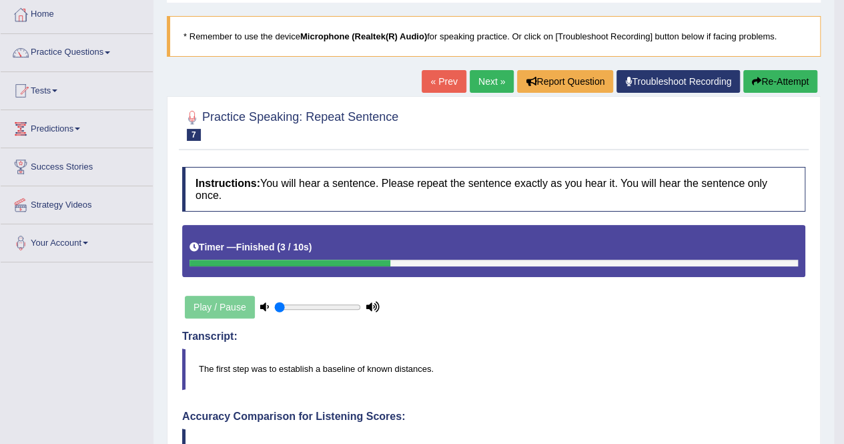
click at [763, 75] on button "Re-Attempt" at bounding box center [780, 81] width 74 height 23
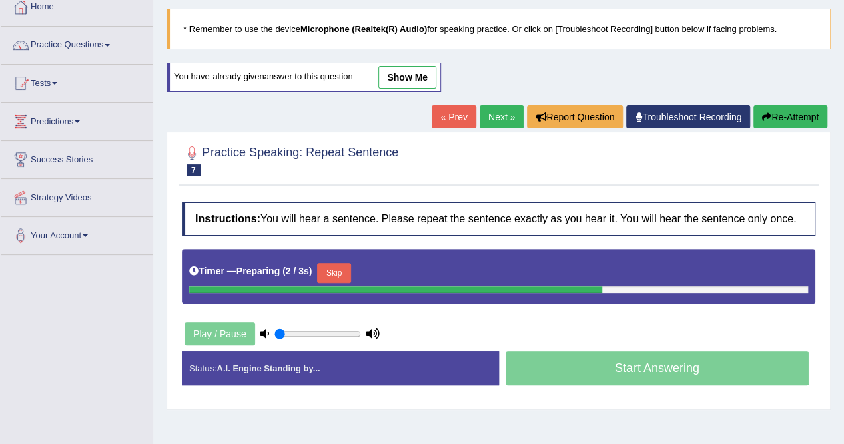
scroll to position [95, 0]
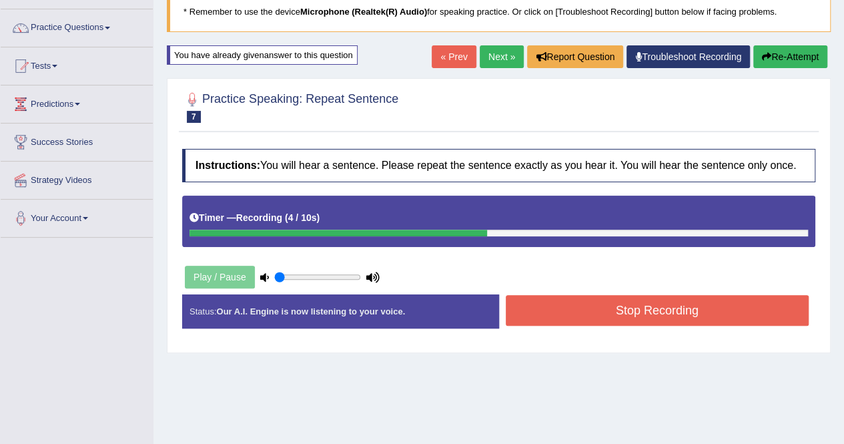
click at [624, 314] on button "Stop Recording" at bounding box center [658, 310] width 304 height 31
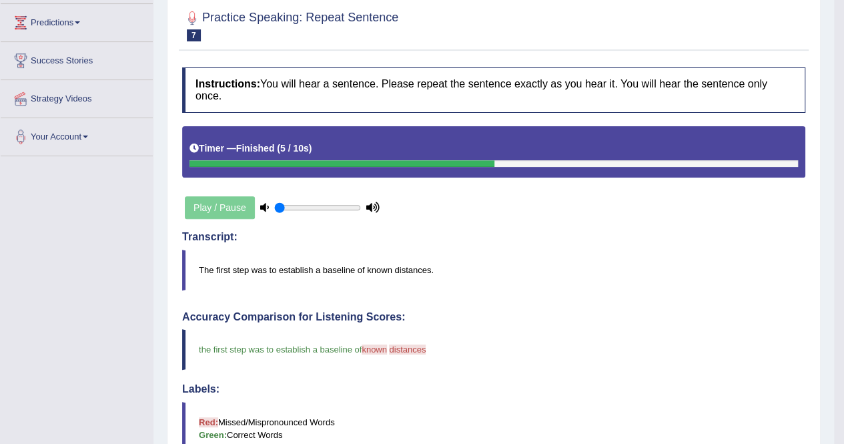
scroll to position [0, 0]
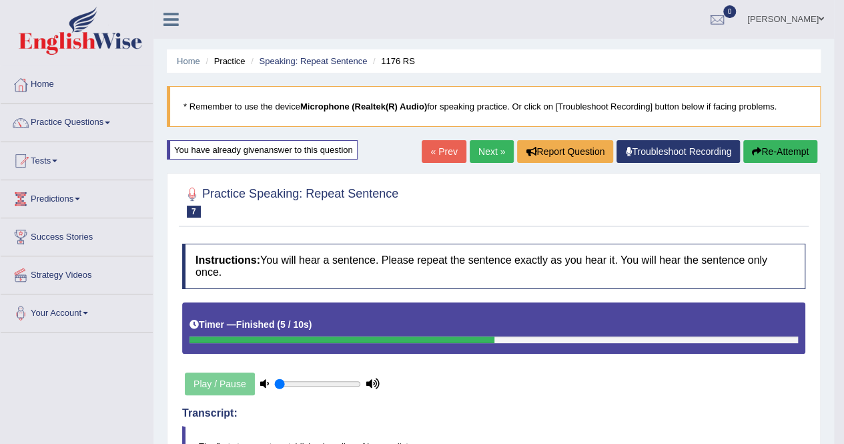
click at [492, 148] on link "Next »" at bounding box center [492, 151] width 44 height 23
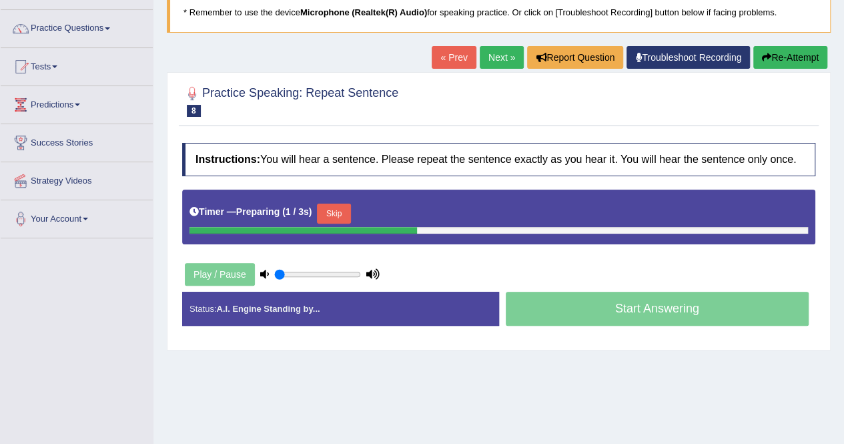
scroll to position [95, 0]
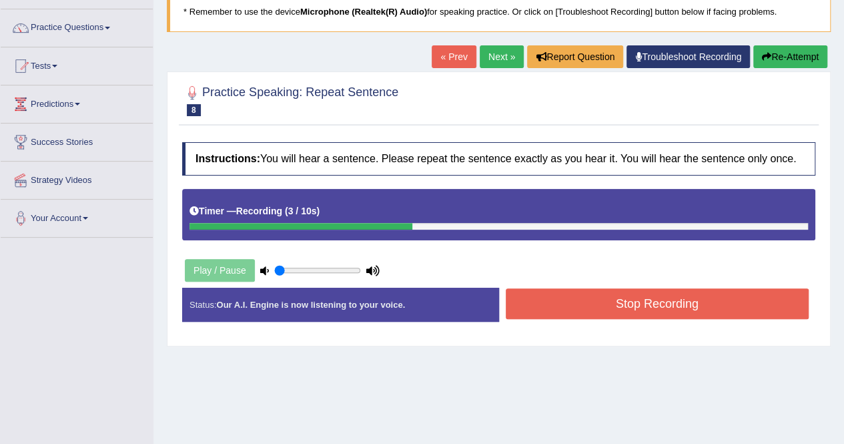
click at [556, 304] on button "Stop Recording" at bounding box center [658, 303] width 304 height 31
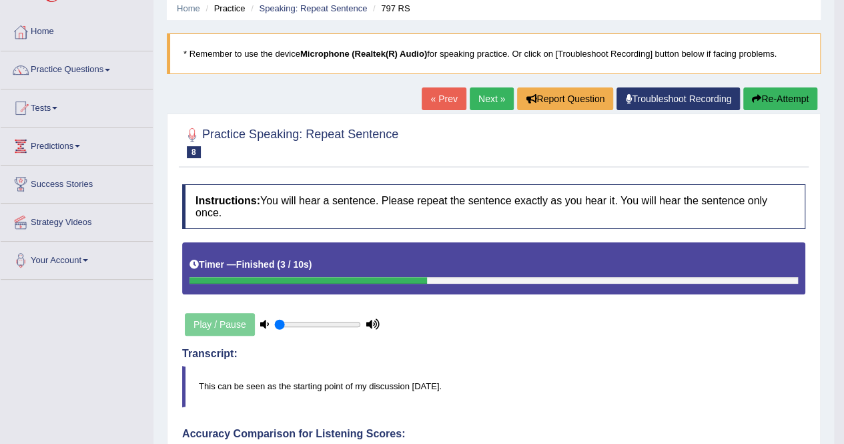
scroll to position [49, 0]
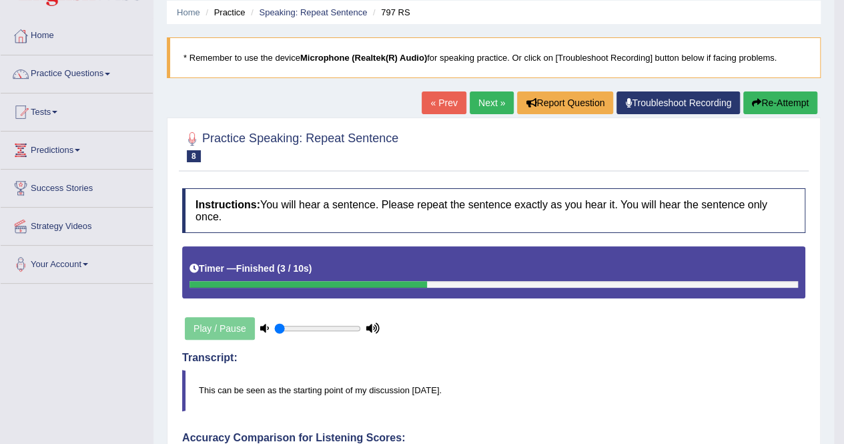
click at [492, 99] on link "Next »" at bounding box center [492, 102] width 44 height 23
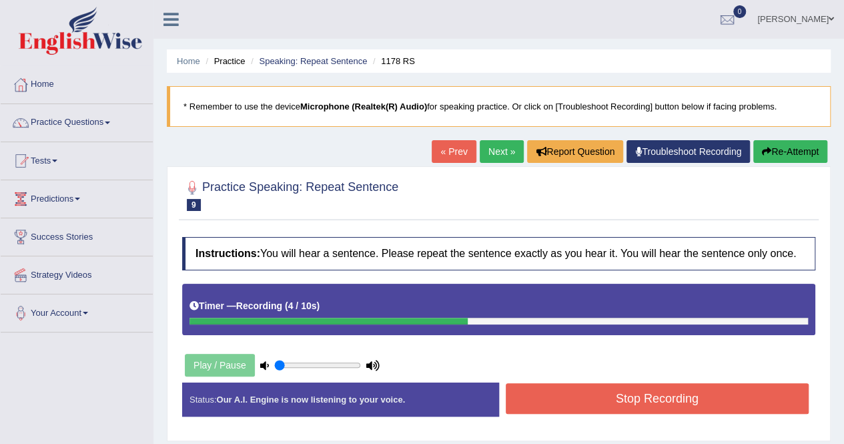
click at [586, 400] on button "Stop Recording" at bounding box center [658, 398] width 304 height 31
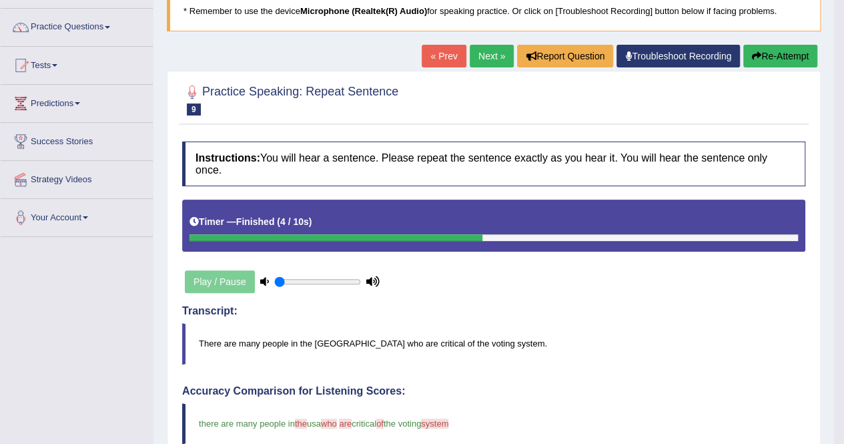
scroll to position [97, 0]
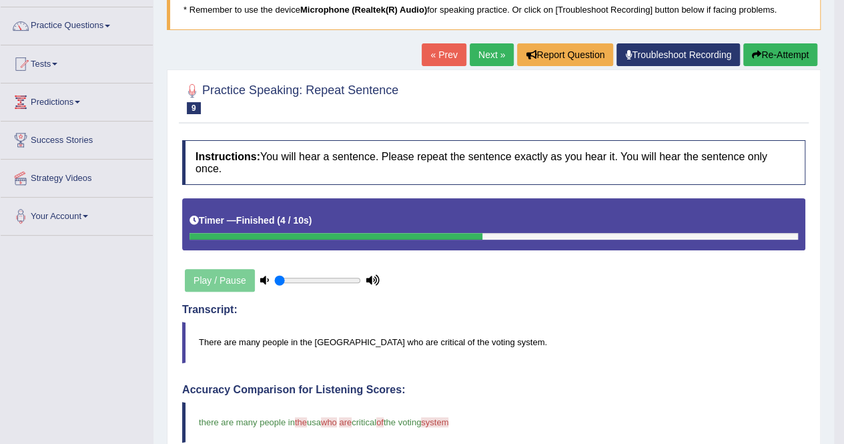
click at [483, 44] on link "Next »" at bounding box center [492, 54] width 44 height 23
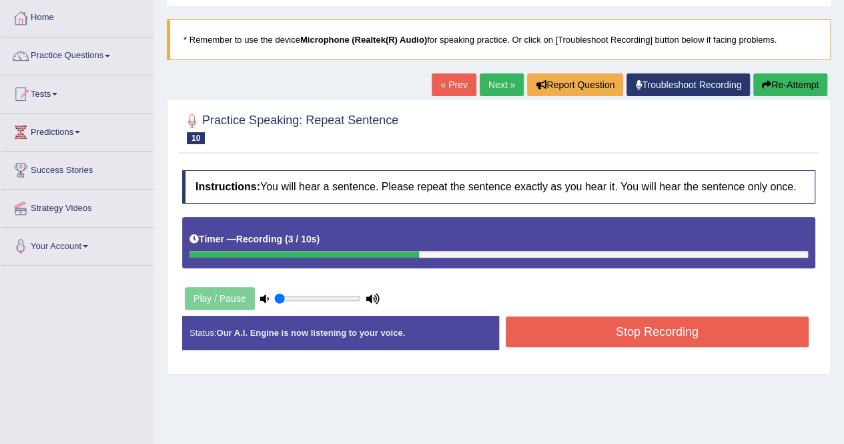
click at [535, 322] on button "Stop Recording" at bounding box center [658, 331] width 304 height 31
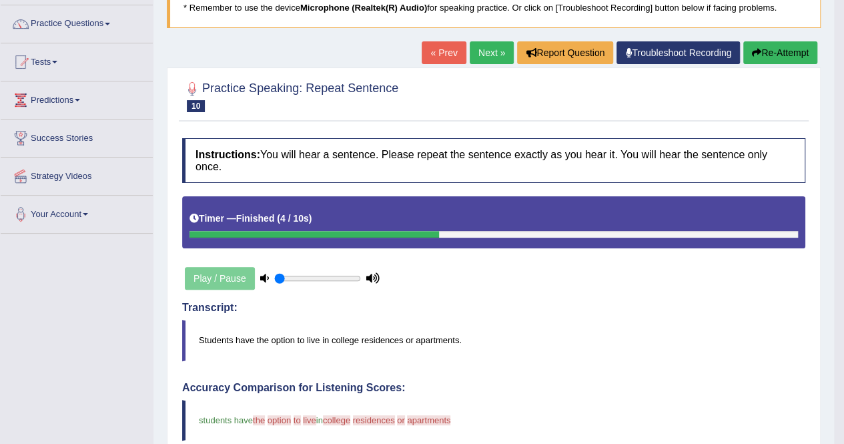
scroll to position [98, 0]
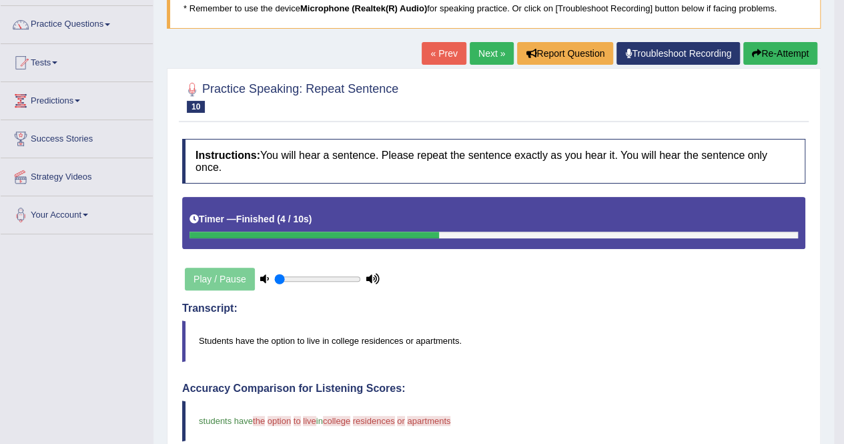
click at [476, 47] on link "Next »" at bounding box center [492, 53] width 44 height 23
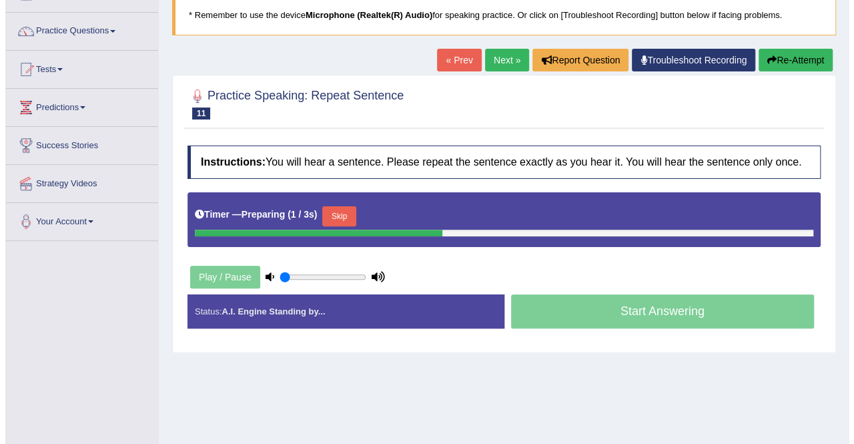
scroll to position [101, 0]
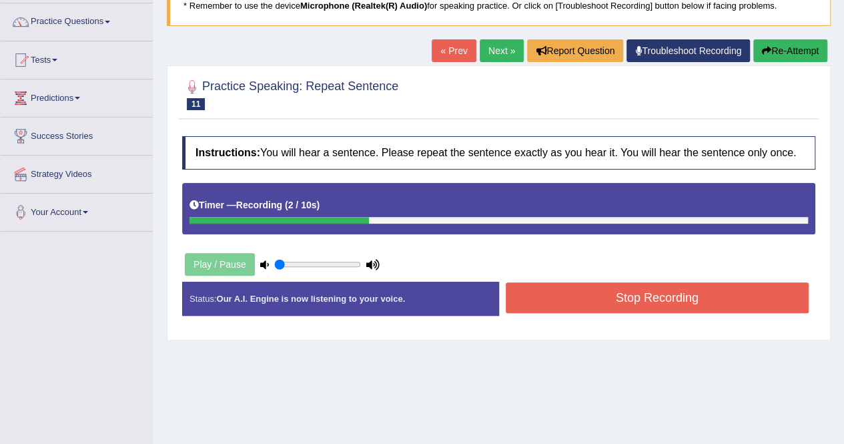
click at [565, 302] on button "Stop Recording" at bounding box center [658, 297] width 304 height 31
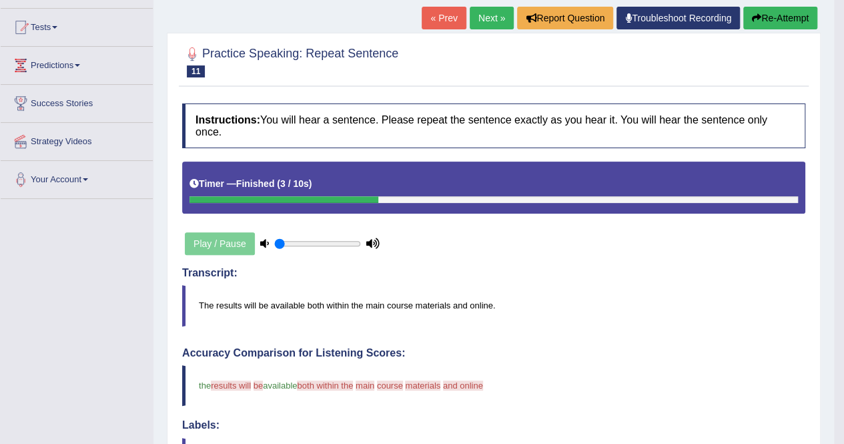
scroll to position [127, 0]
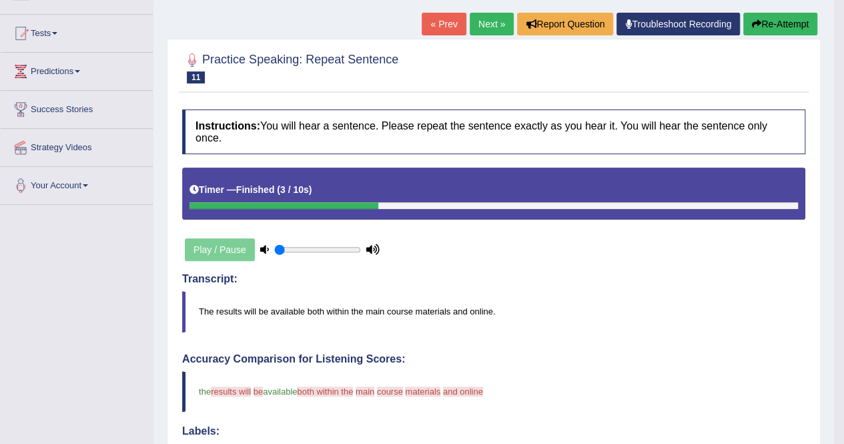
click at [476, 20] on link "Next »" at bounding box center [492, 24] width 44 height 23
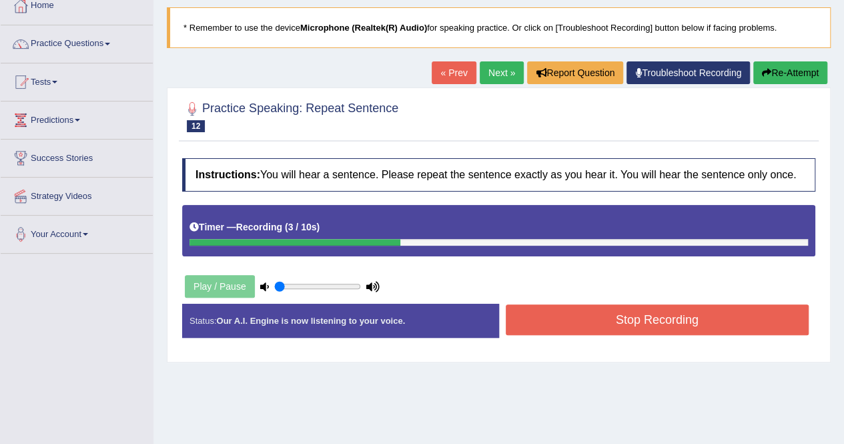
click at [522, 314] on button "Stop Recording" at bounding box center [658, 319] width 304 height 31
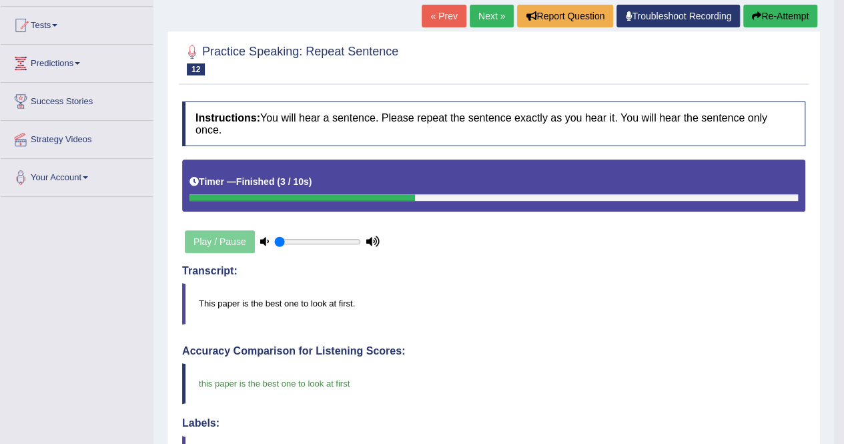
scroll to position [78, 0]
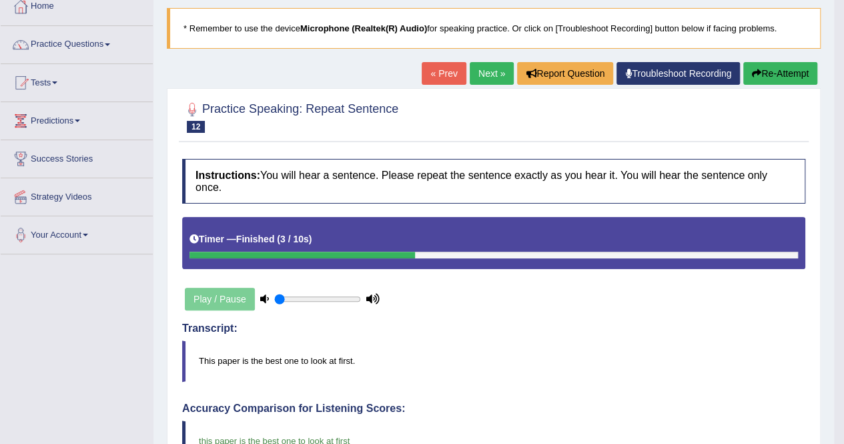
click at [486, 69] on link "Next »" at bounding box center [492, 73] width 44 height 23
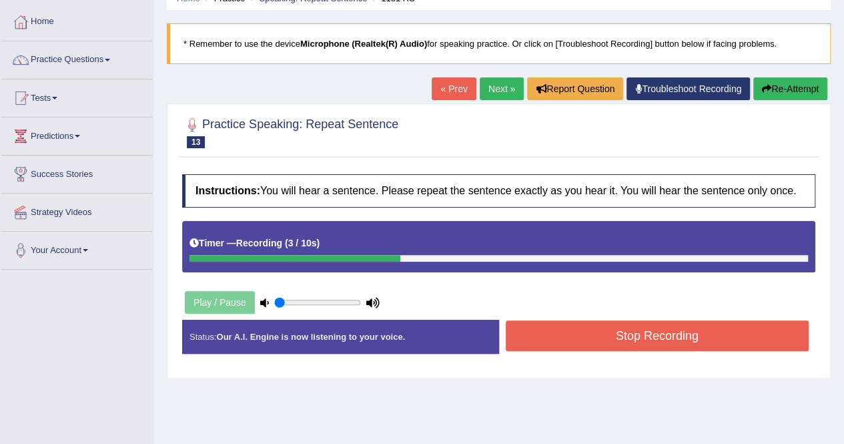
click at [532, 329] on button "Stop Recording" at bounding box center [658, 335] width 304 height 31
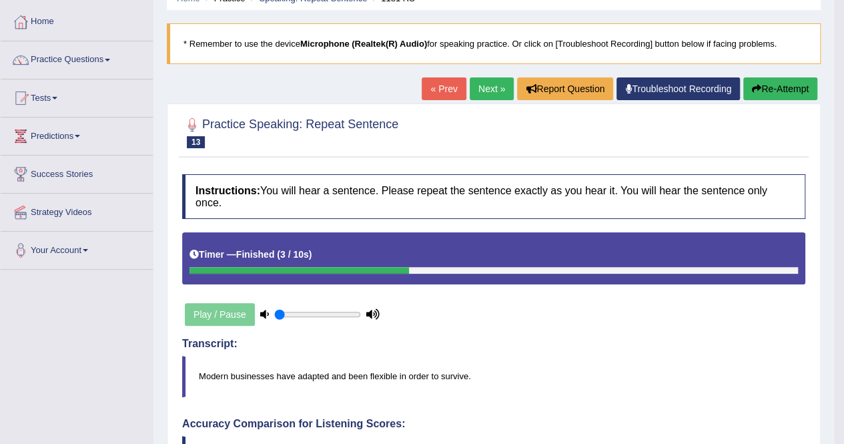
scroll to position [62, 0]
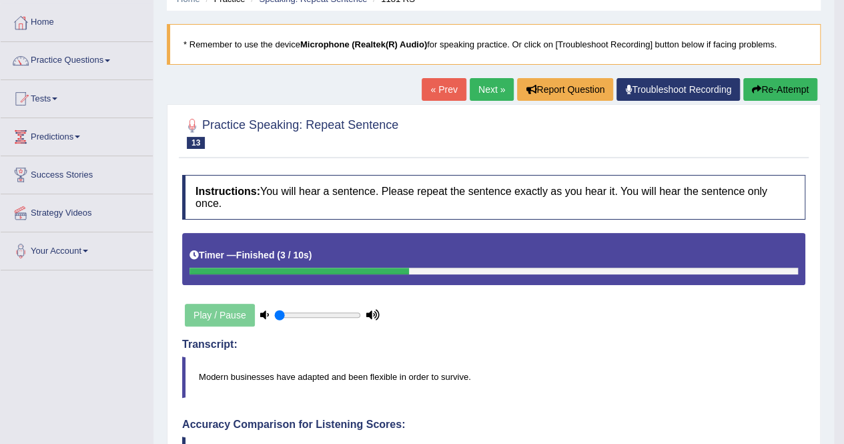
click at [490, 86] on link "Next »" at bounding box center [492, 89] width 44 height 23
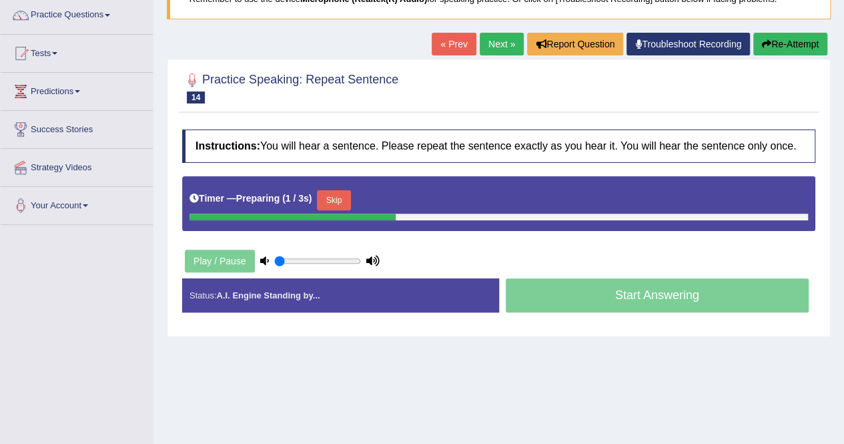
scroll to position [108, 0]
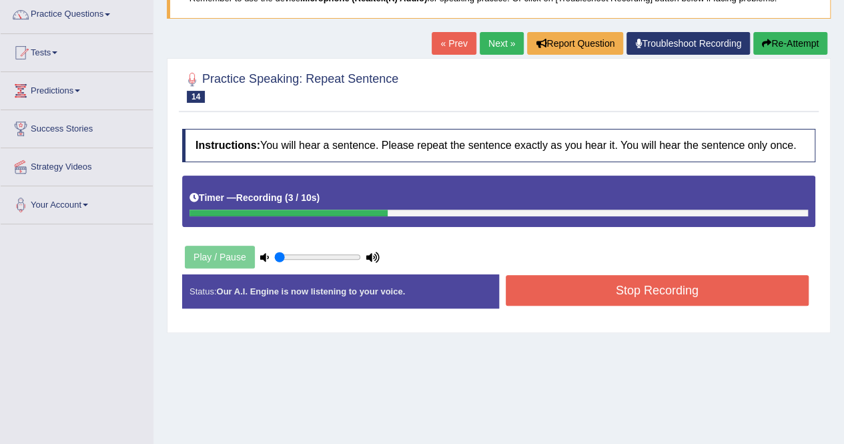
click at [528, 283] on button "Stop Recording" at bounding box center [658, 290] width 304 height 31
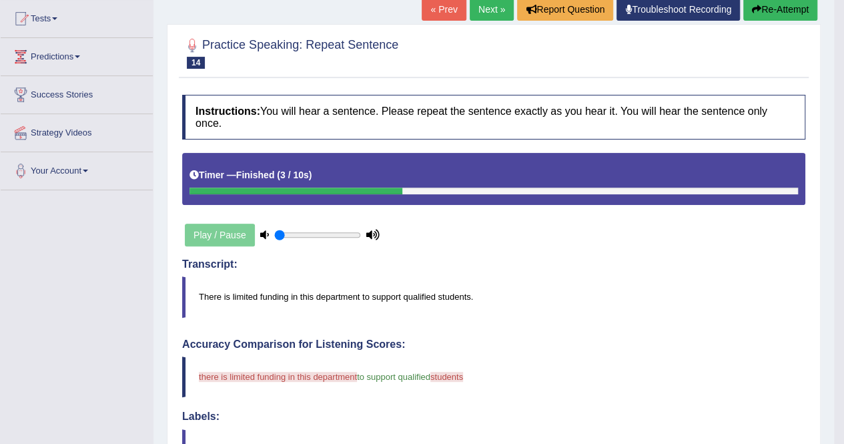
scroll to position [137, 0]
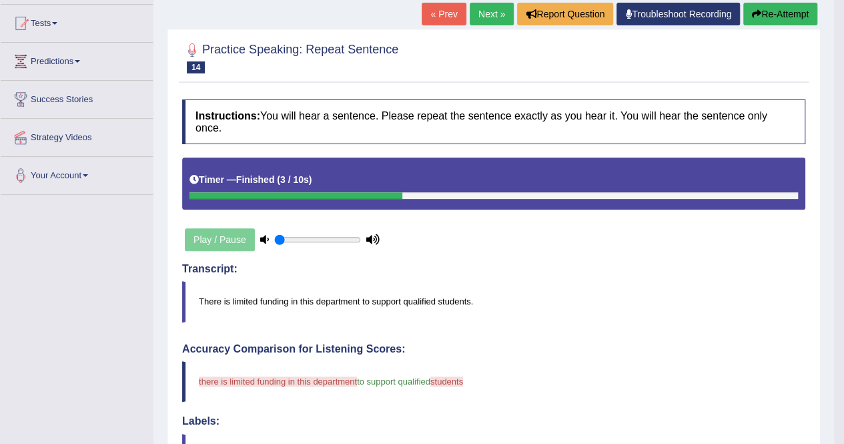
click at [778, 15] on button "Re-Attempt" at bounding box center [780, 14] width 74 height 23
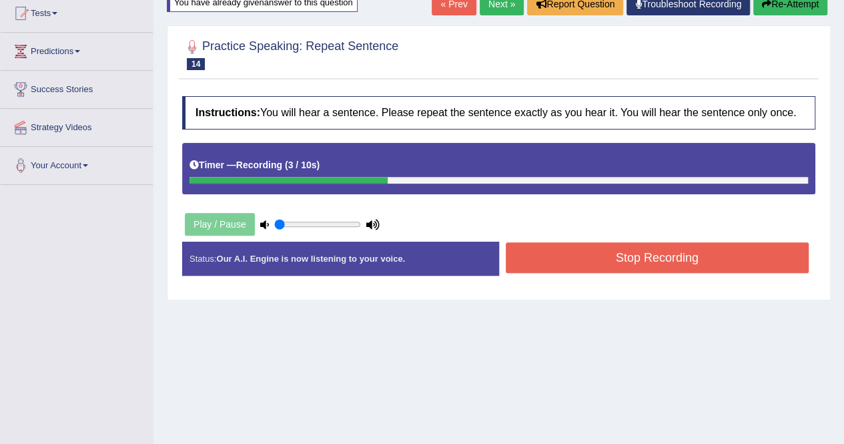
click at [607, 244] on button "Stop Recording" at bounding box center [658, 257] width 304 height 31
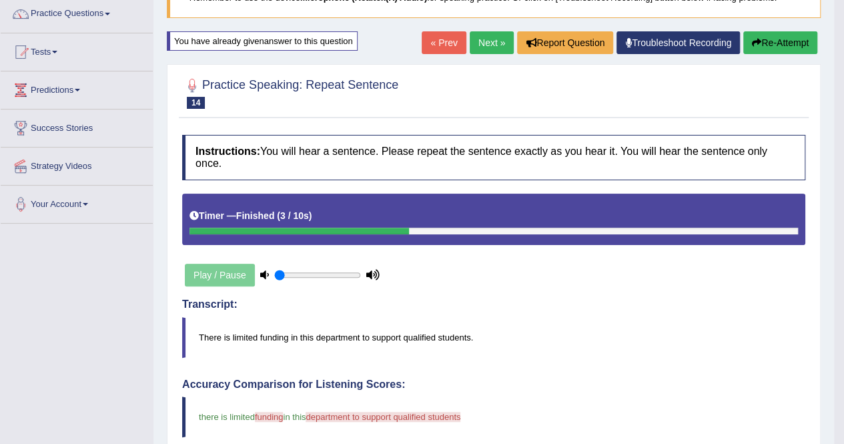
scroll to position [107, 0]
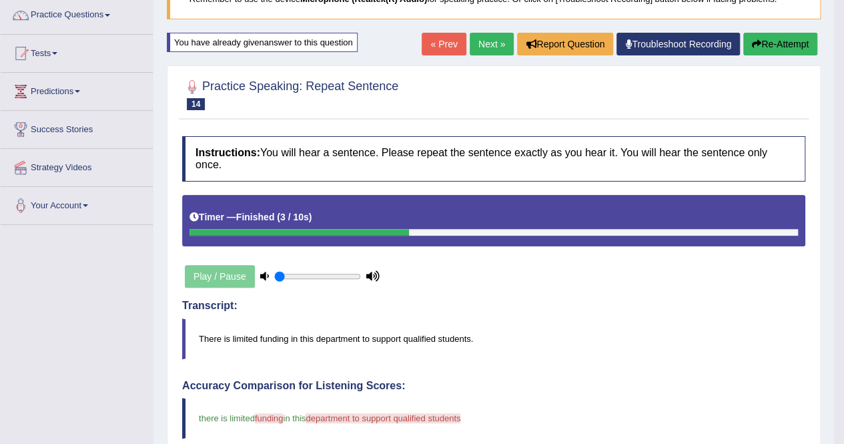
click at [483, 41] on link "Next »" at bounding box center [492, 44] width 44 height 23
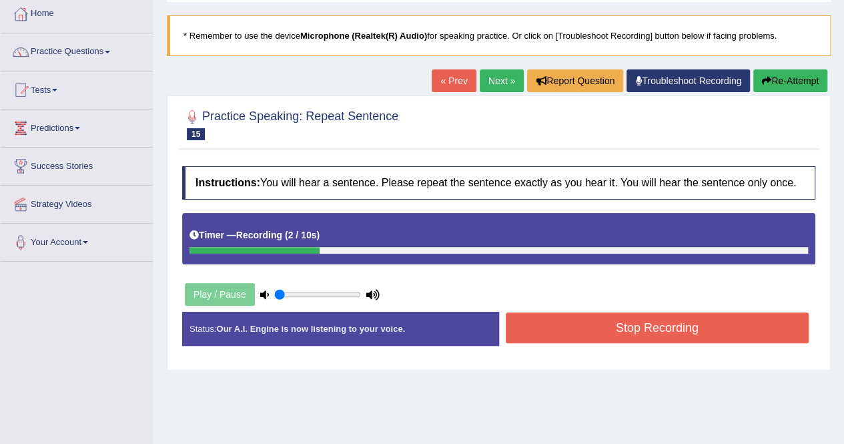
scroll to position [46, 0]
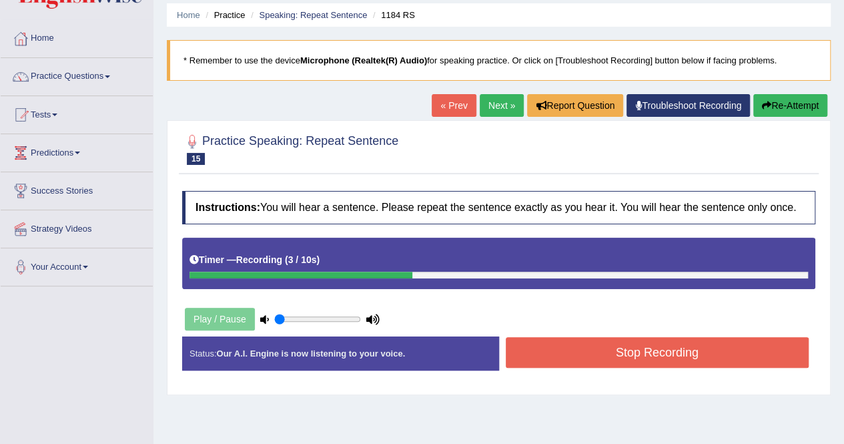
click at [547, 350] on button "Stop Recording" at bounding box center [658, 352] width 304 height 31
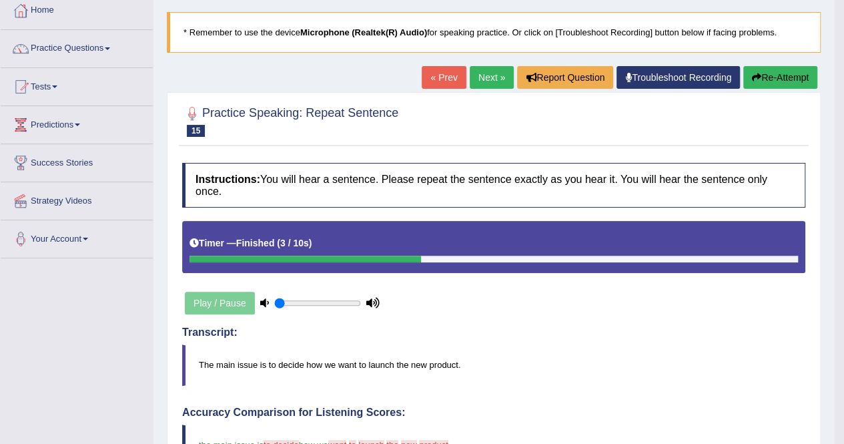
scroll to position [73, 0]
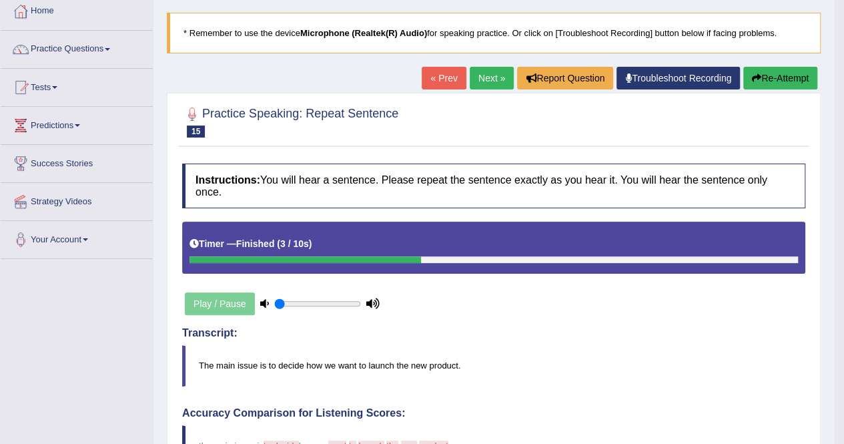
click at [482, 69] on link "Next »" at bounding box center [492, 78] width 44 height 23
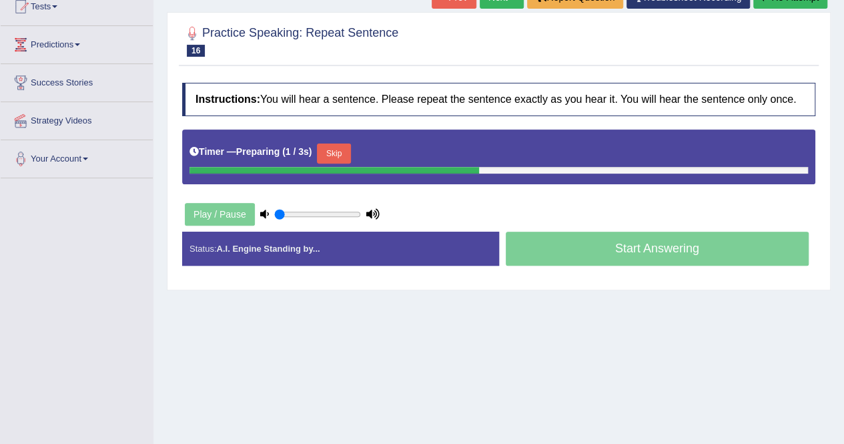
scroll to position [162, 0]
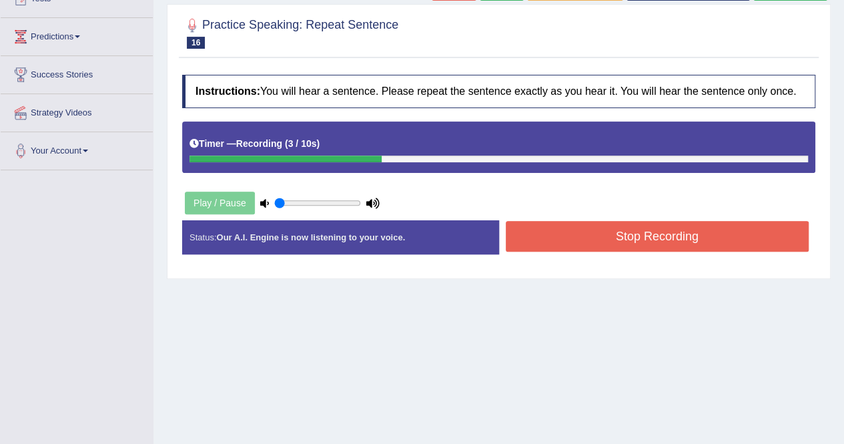
click at [524, 228] on button "Stop Recording" at bounding box center [658, 236] width 304 height 31
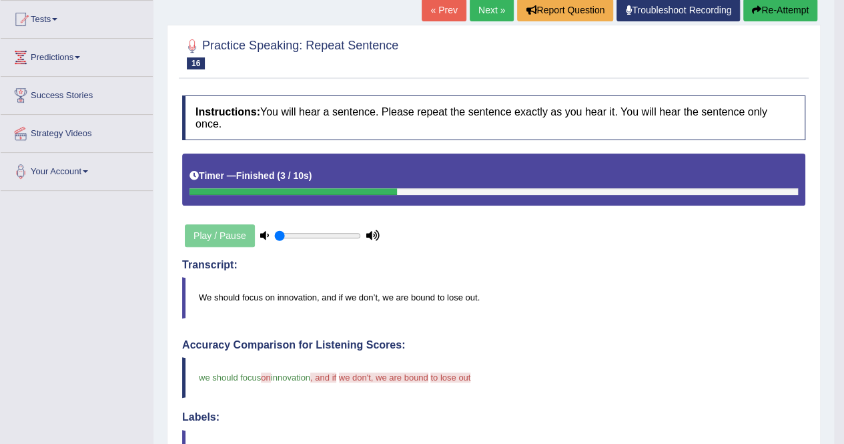
scroll to position [135, 0]
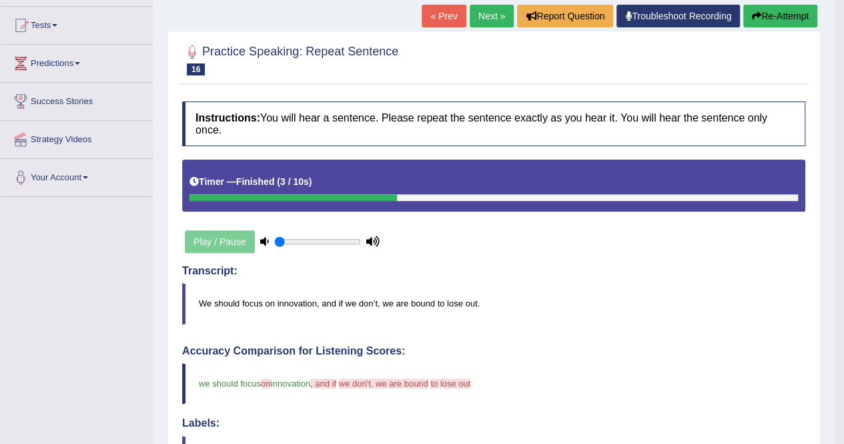
click at [488, 10] on link "Next »" at bounding box center [492, 16] width 44 height 23
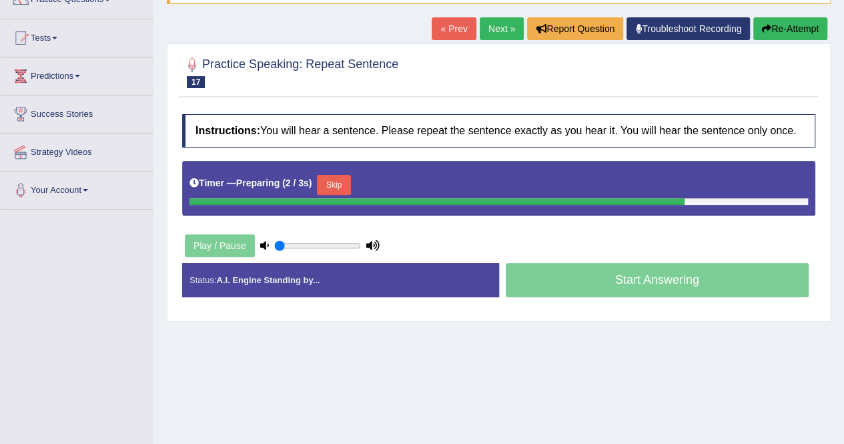
scroll to position [132, 0]
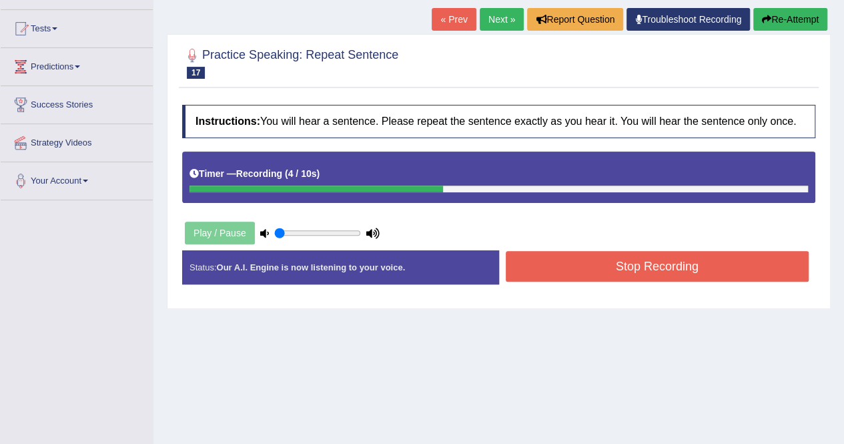
click at [534, 260] on button "Stop Recording" at bounding box center [658, 266] width 304 height 31
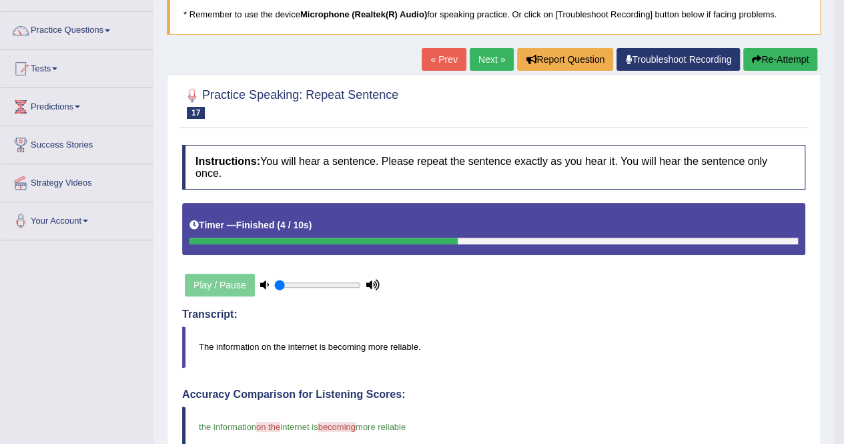
scroll to position [83, 0]
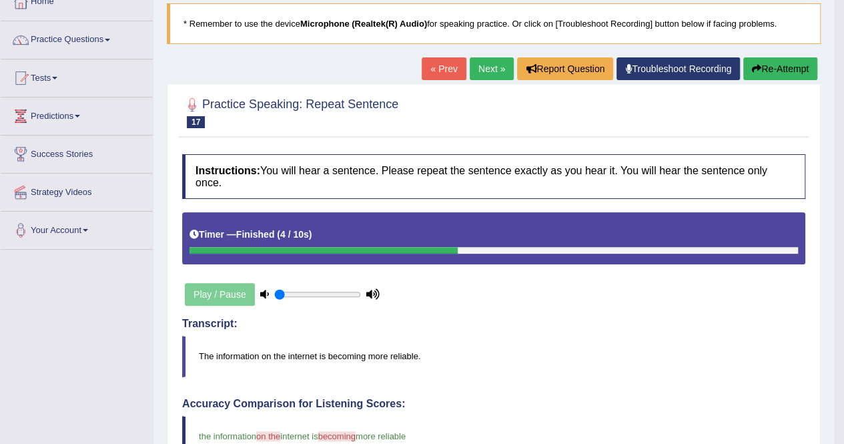
click at [480, 61] on link "Next »" at bounding box center [492, 68] width 44 height 23
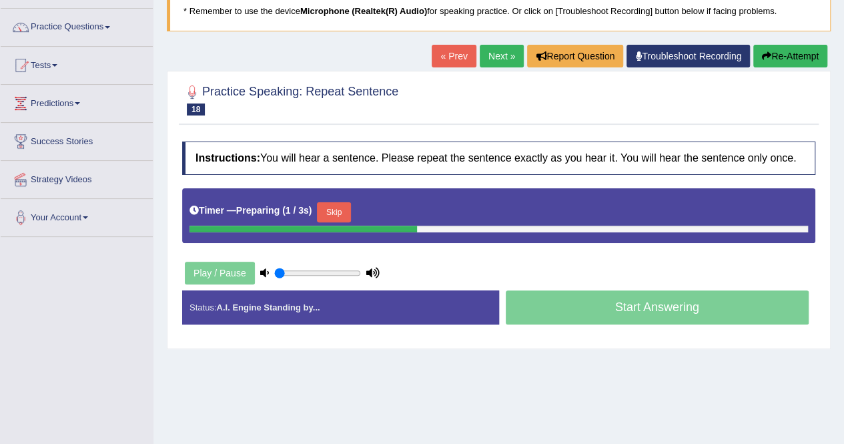
scroll to position [147, 0]
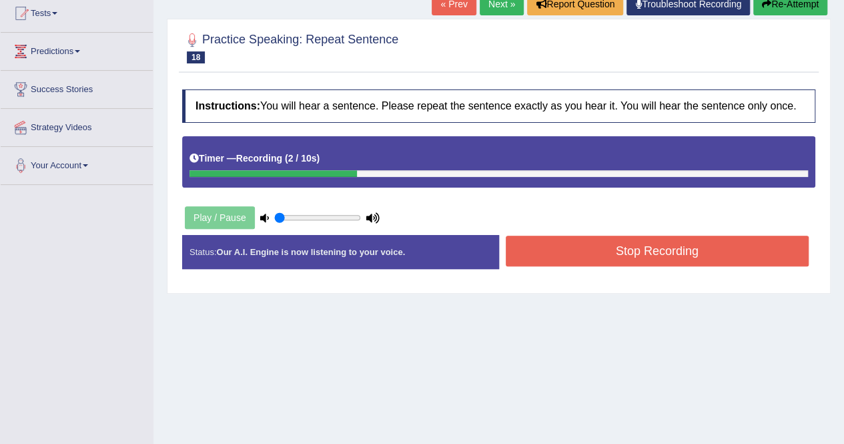
click at [534, 236] on button "Stop Recording" at bounding box center [658, 251] width 304 height 31
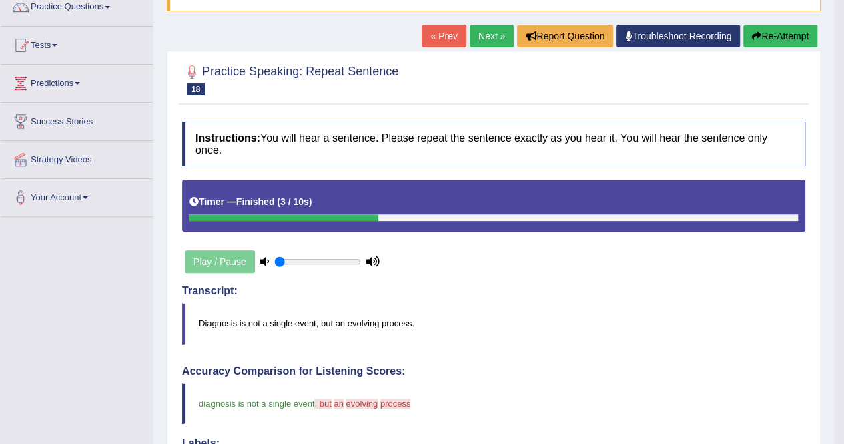
scroll to position [115, 0]
click at [472, 30] on link "Next »" at bounding box center [492, 36] width 44 height 23
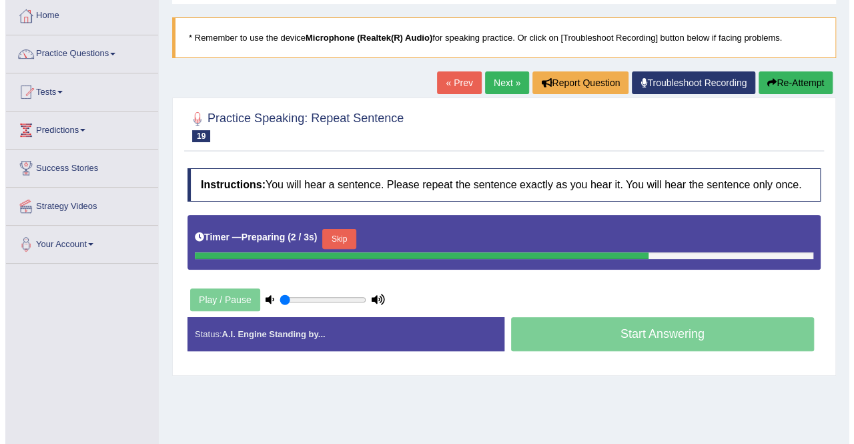
scroll to position [101, 0]
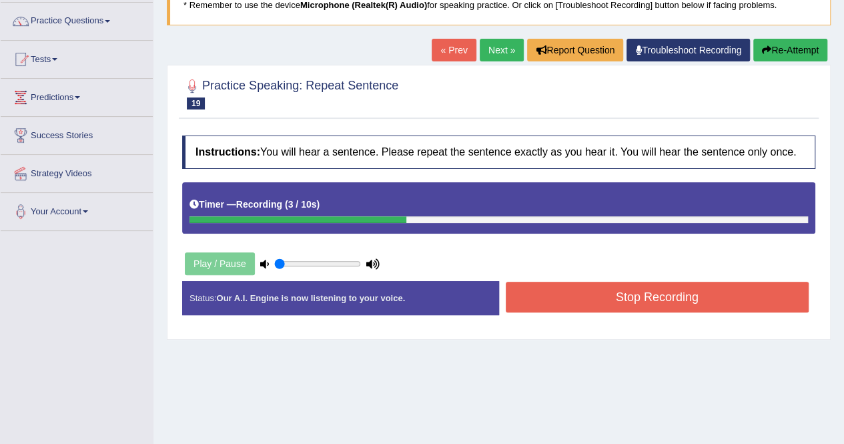
click at [522, 292] on button "Stop Recording" at bounding box center [658, 297] width 304 height 31
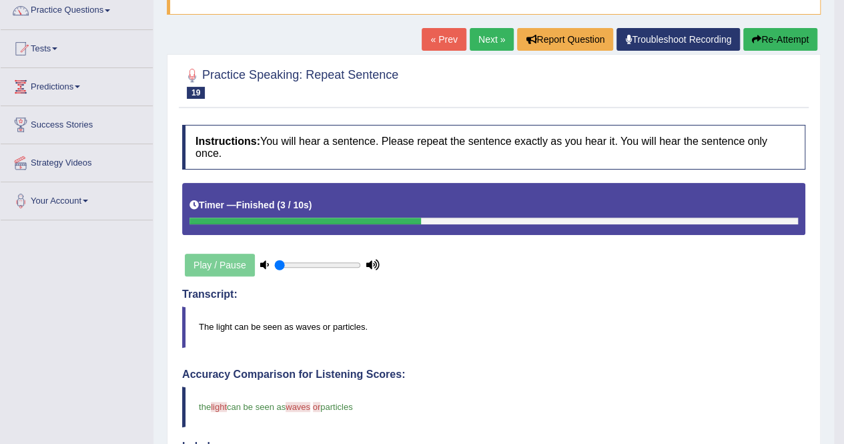
scroll to position [113, 0]
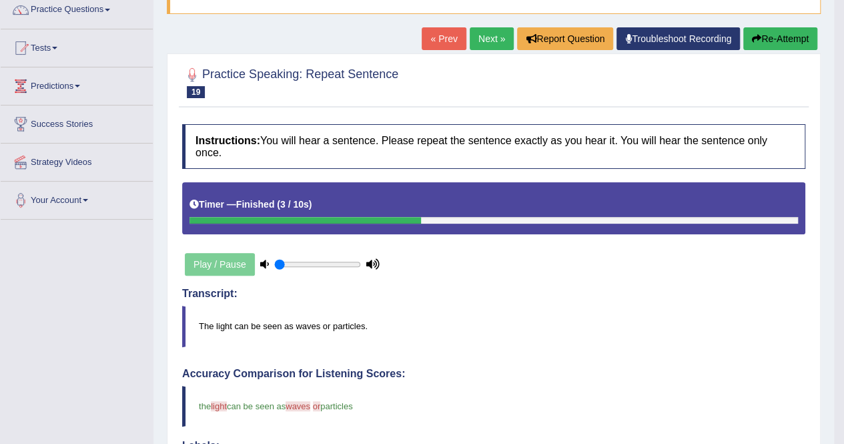
click at [482, 27] on link "Next »" at bounding box center [492, 38] width 44 height 23
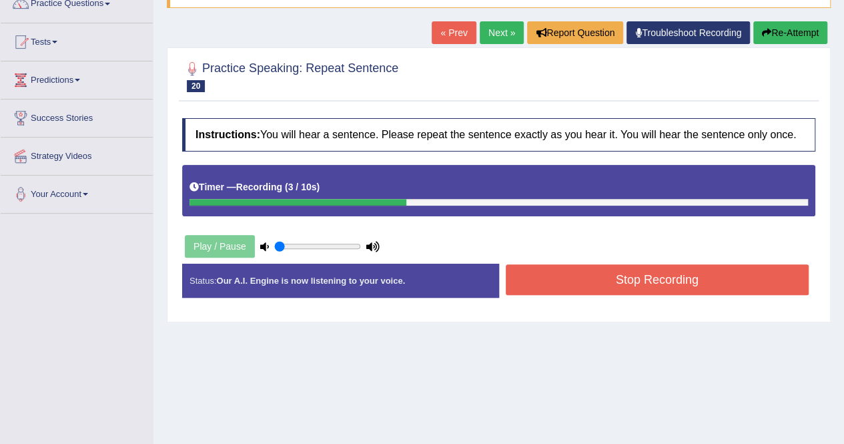
click at [547, 273] on button "Stop Recording" at bounding box center [658, 279] width 304 height 31
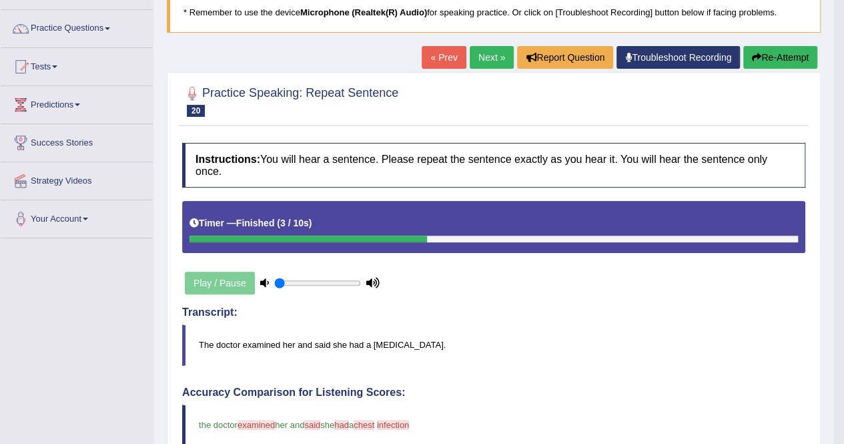
scroll to position [93, 0]
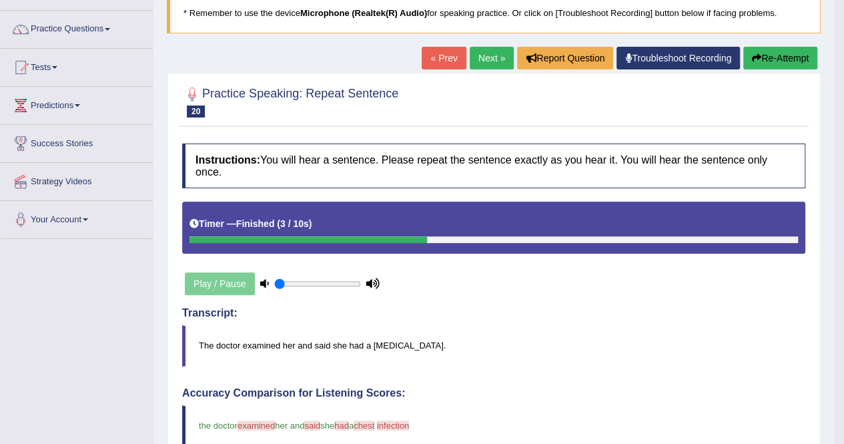
click at [484, 55] on link "Next »" at bounding box center [492, 58] width 44 height 23
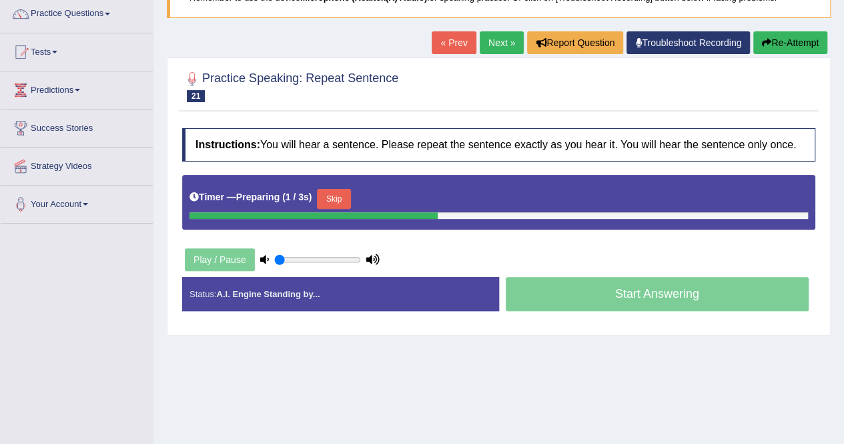
scroll to position [108, 0]
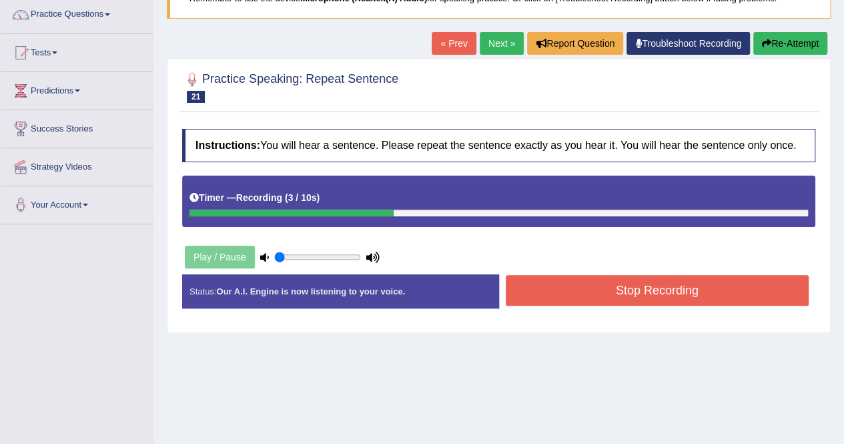
click at [528, 283] on button "Stop Recording" at bounding box center [658, 290] width 304 height 31
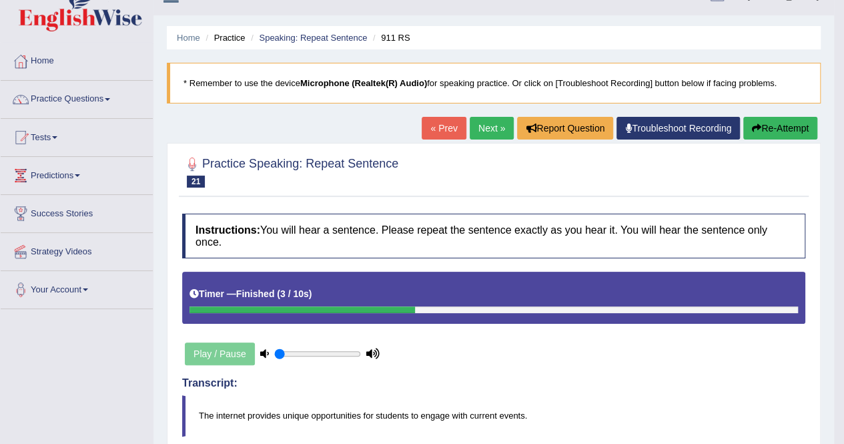
scroll to position [19, 0]
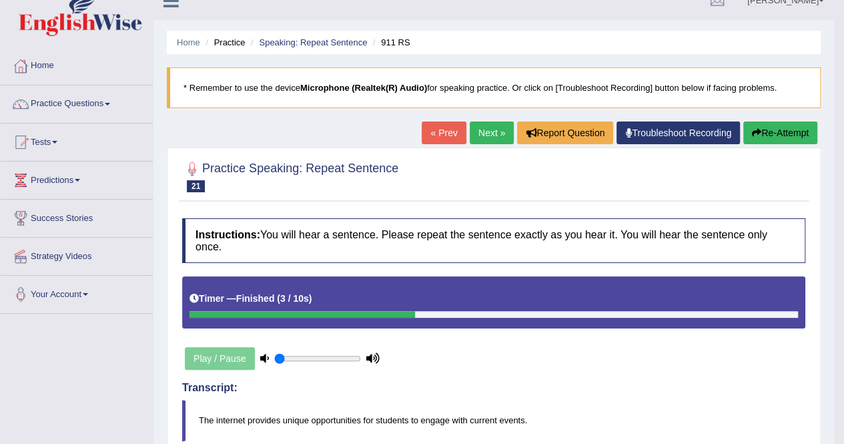
click at [766, 133] on button "Re-Attempt" at bounding box center [780, 132] width 74 height 23
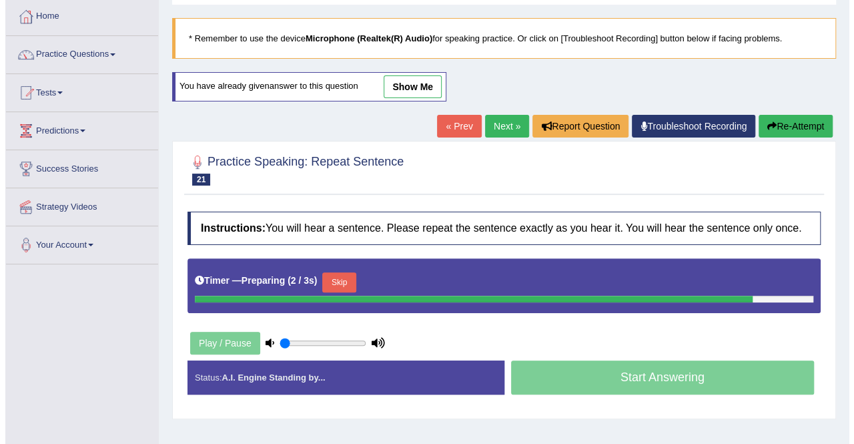
scroll to position [77, 0]
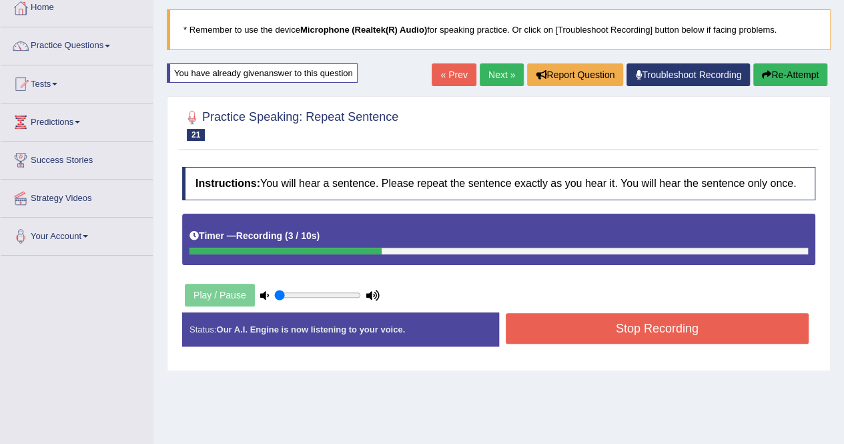
click at [549, 323] on button "Stop Recording" at bounding box center [658, 328] width 304 height 31
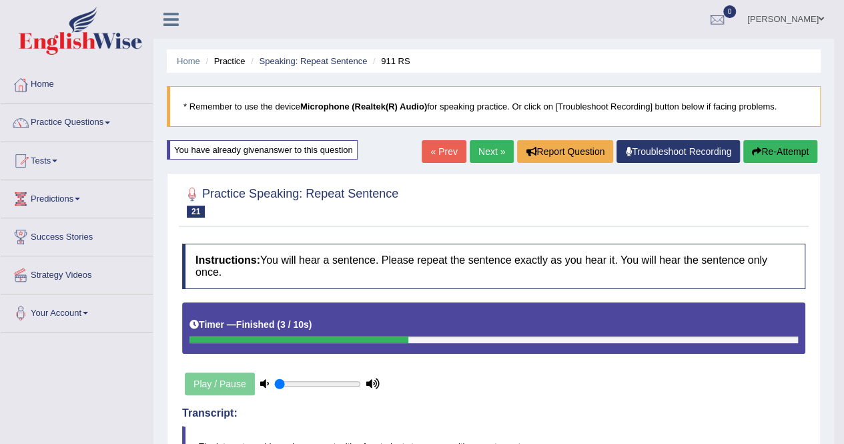
scroll to position [64, 0]
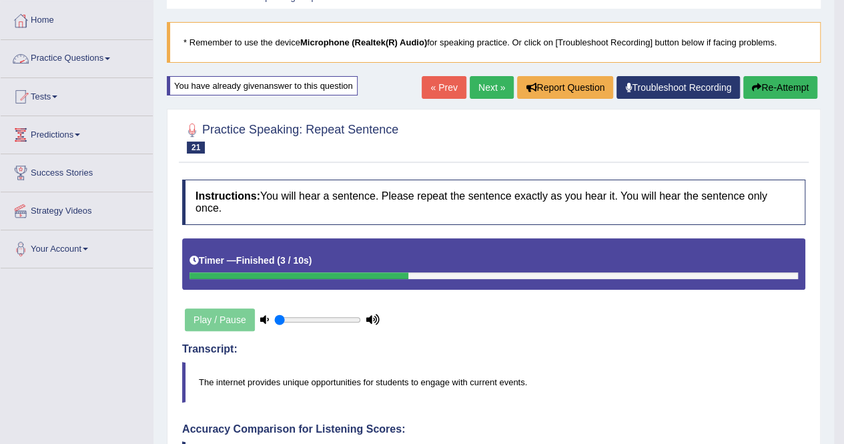
click at [110, 57] on span at bounding box center [107, 58] width 5 height 3
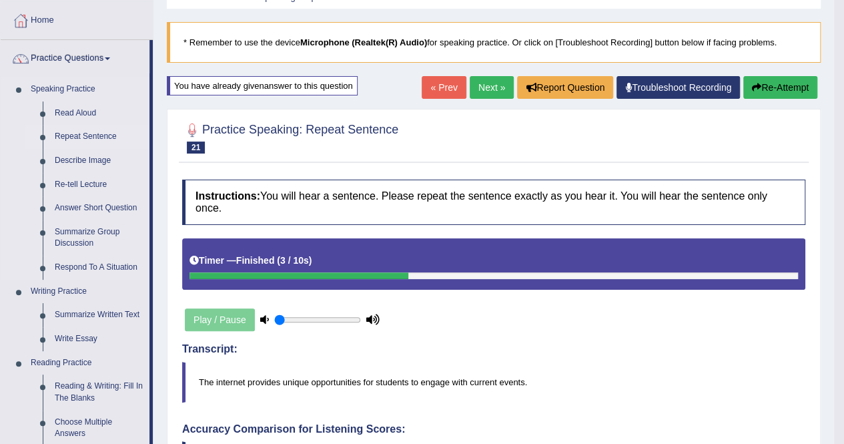
click at [81, 131] on link "Repeat Sentence" at bounding box center [99, 137] width 101 height 24
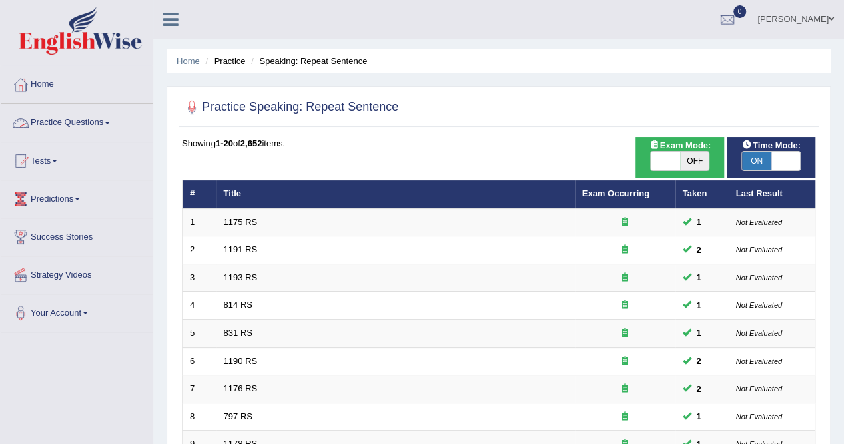
click at [111, 117] on link "Practice Questions" at bounding box center [77, 120] width 152 height 33
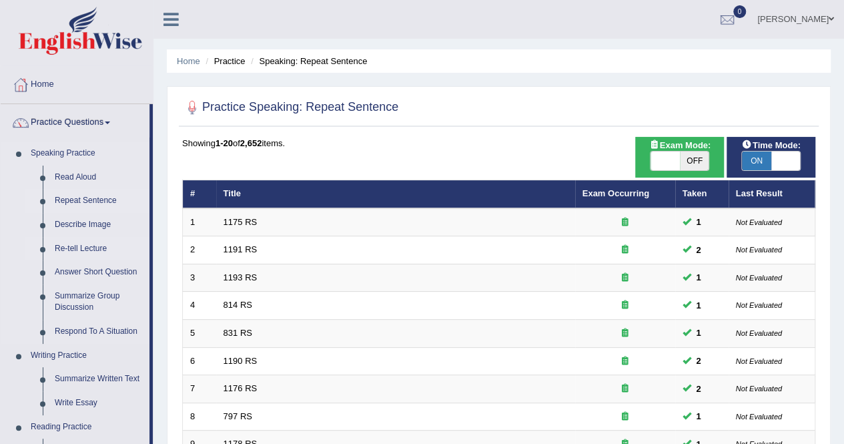
click at [89, 248] on link "Re-tell Lecture" at bounding box center [99, 249] width 101 height 24
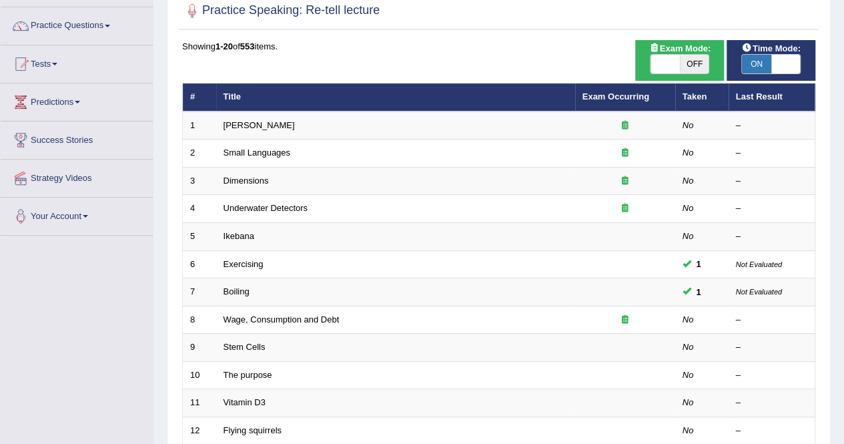
scroll to position [89, 0]
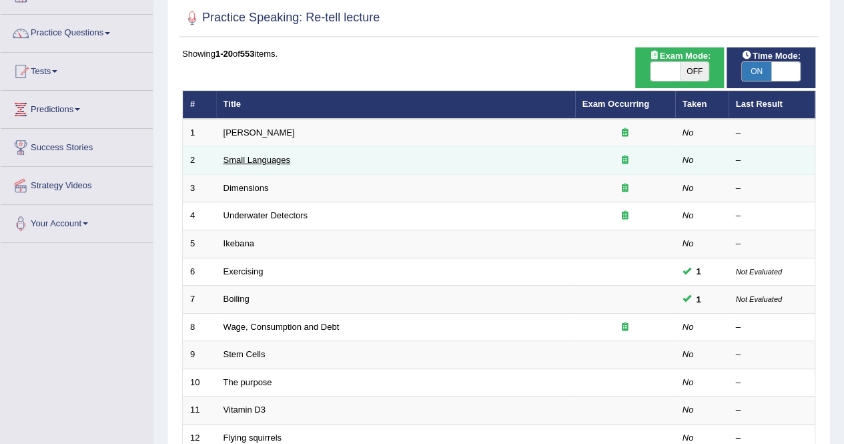
click at [250, 159] on link "Small Languages" at bounding box center [257, 160] width 67 height 10
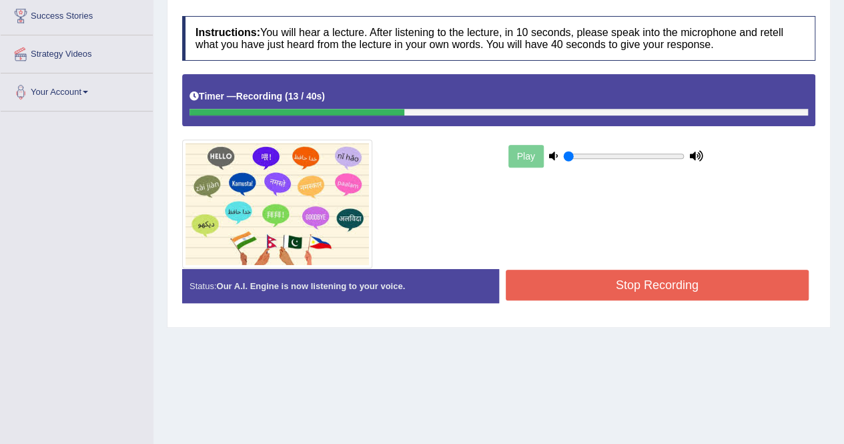
scroll to position [256, 0]
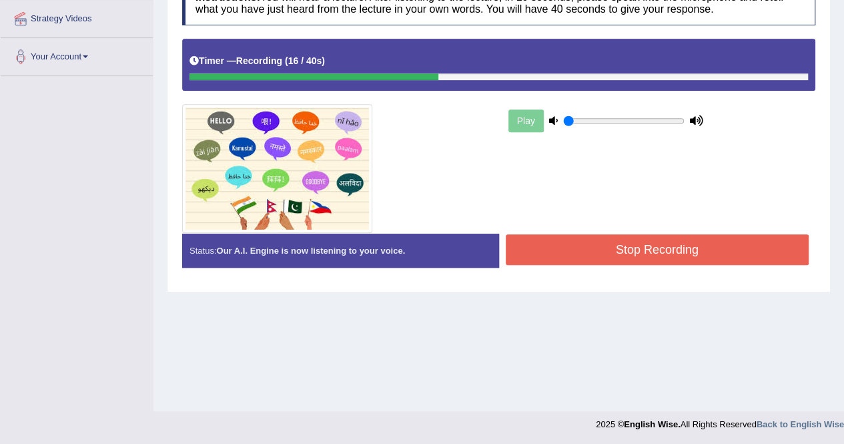
click at [560, 234] on div "Start Answering" at bounding box center [657, 234] width 317 height 1
click at [564, 242] on button "Stop Recording" at bounding box center [658, 249] width 304 height 31
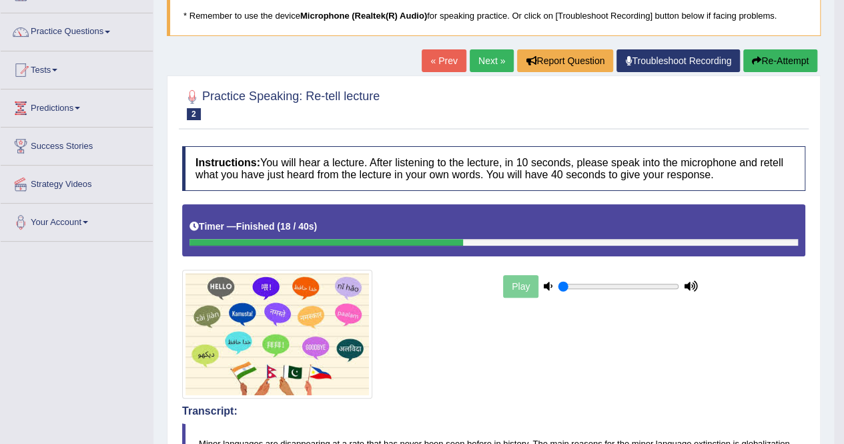
scroll to position [0, 0]
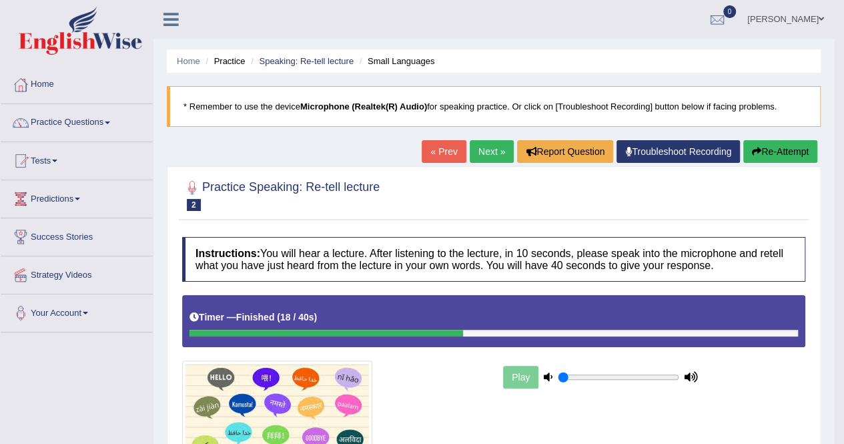
click at [769, 149] on button "Re-Attempt" at bounding box center [780, 151] width 74 height 23
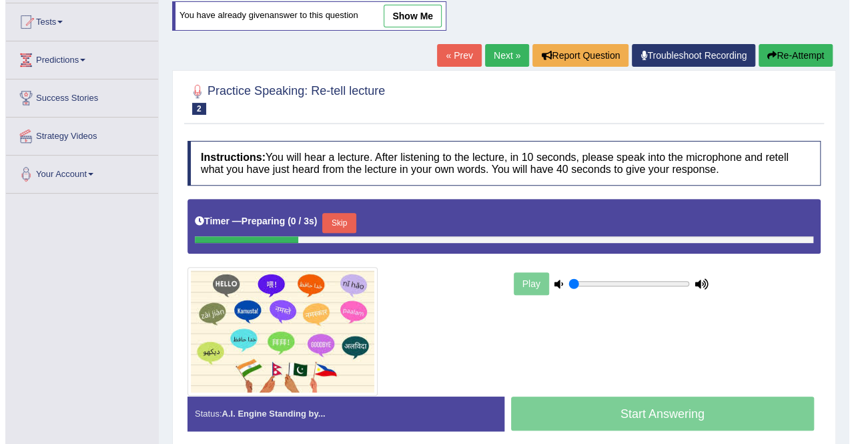
scroll to position [141, 0]
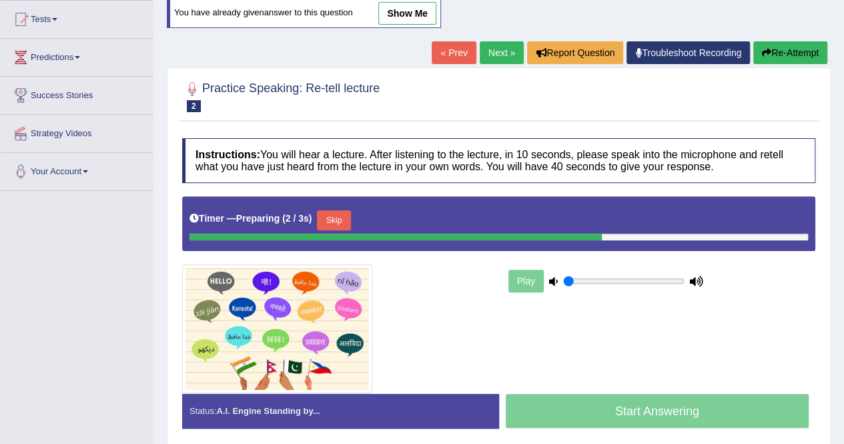
click at [346, 211] on button "Skip" at bounding box center [333, 220] width 33 height 20
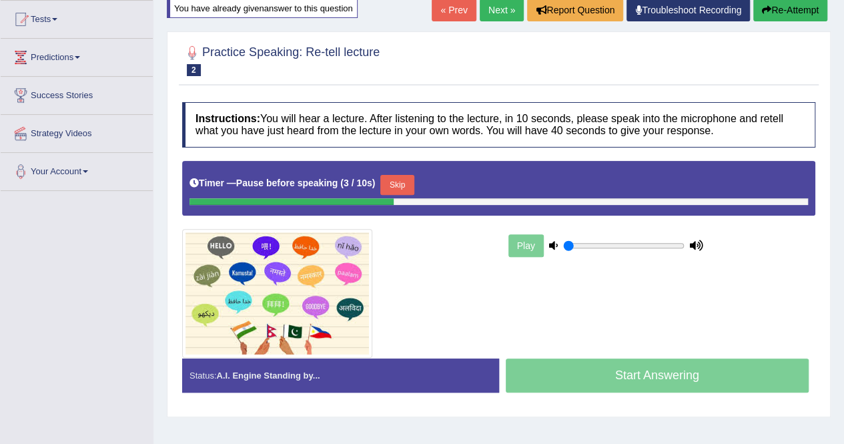
click at [401, 185] on button "Skip" at bounding box center [396, 185] width 33 height 20
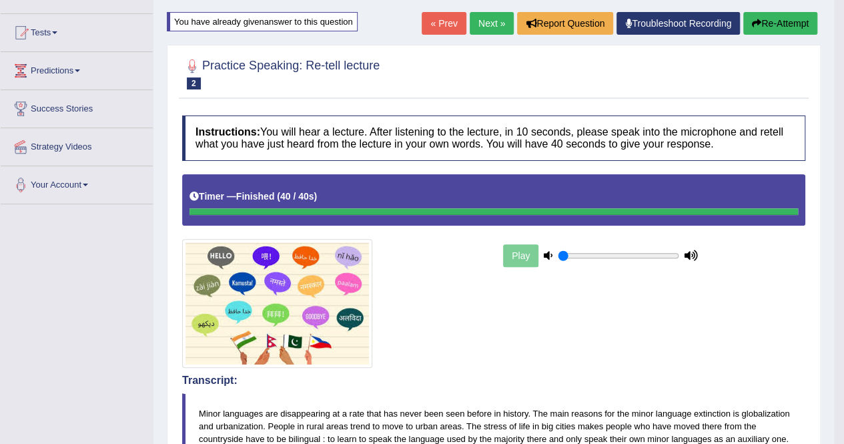
scroll to position [0, 0]
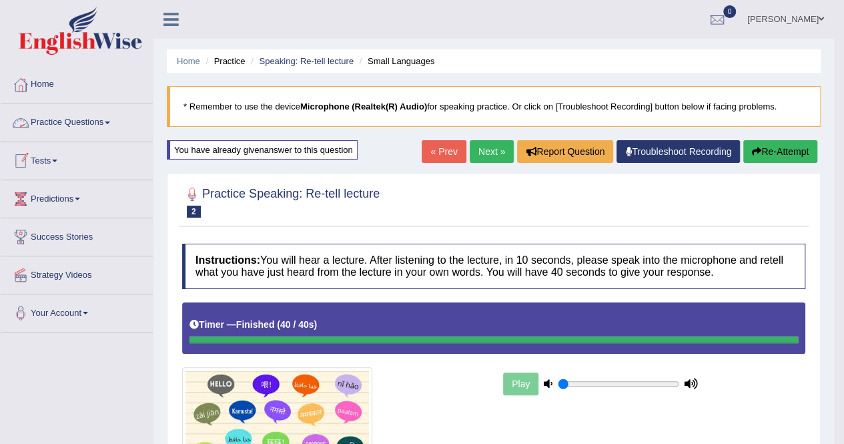
click at [115, 121] on link "Practice Questions" at bounding box center [77, 120] width 152 height 33
